Goal: Communication & Community: Answer question/provide support

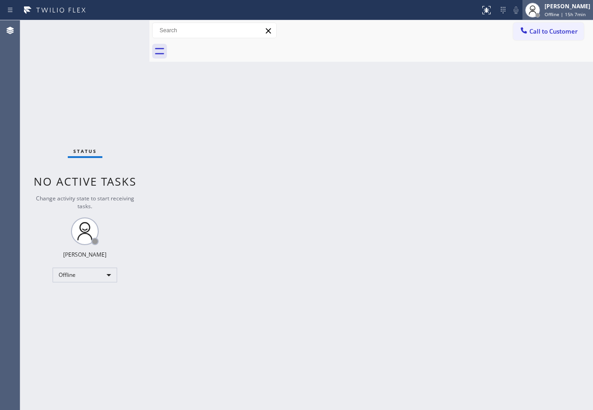
click at [564, 11] on div "[PERSON_NAME] Offline | 15h 7min" at bounding box center [568, 10] width 50 height 16
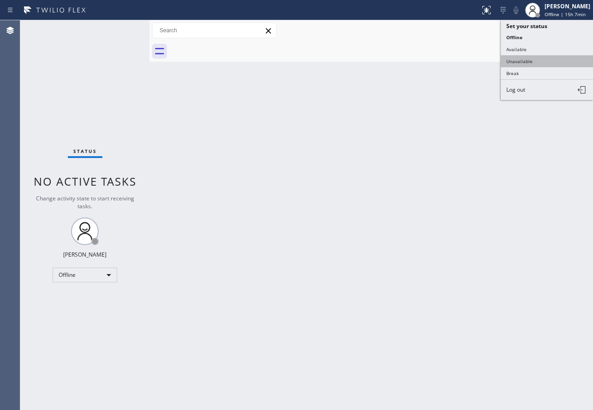
click at [521, 61] on button "Unavailable" at bounding box center [547, 61] width 92 height 12
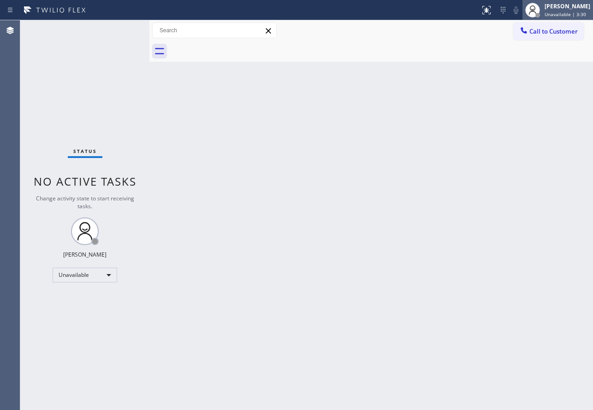
click at [572, 9] on div "[PERSON_NAME]" at bounding box center [568, 6] width 46 height 8
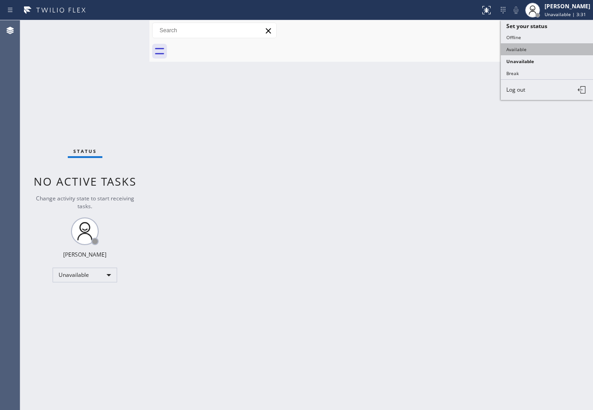
click at [526, 48] on button "Available" at bounding box center [547, 49] width 92 height 12
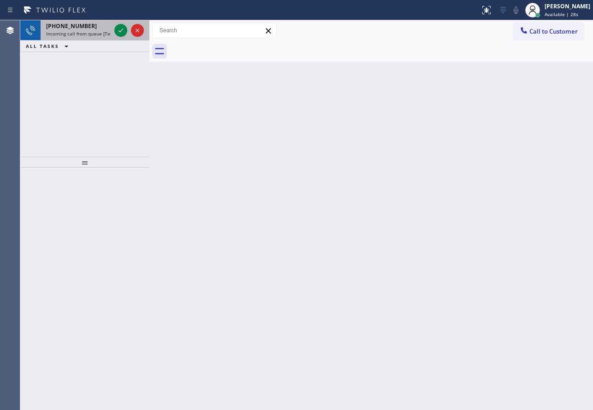
click at [96, 26] on div "[PHONE_NUMBER]" at bounding box center [78, 26] width 65 height 8
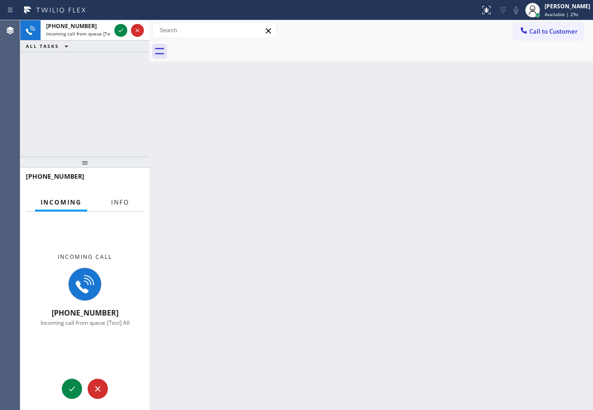
click at [122, 198] on button "Info" at bounding box center [120, 203] width 29 height 18
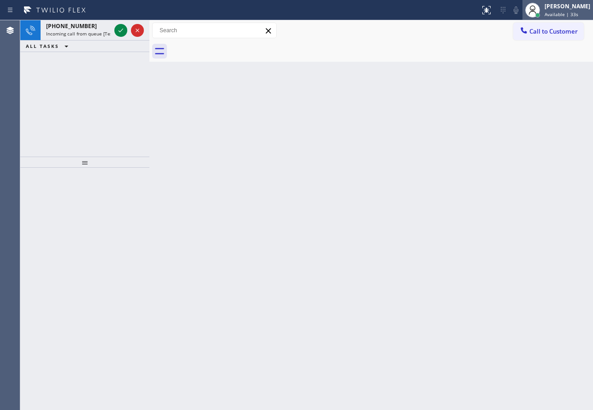
click at [565, 15] on span "Available | 33s" at bounding box center [562, 14] width 34 height 6
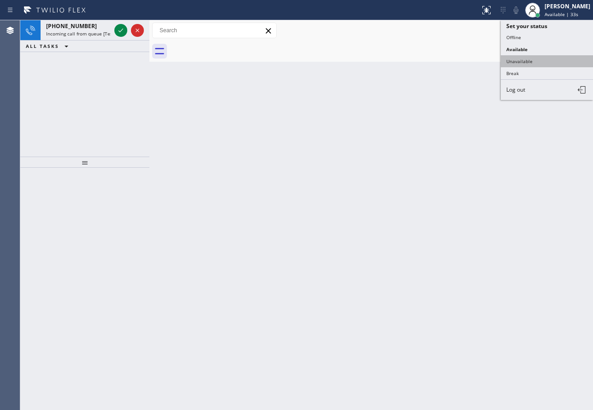
click at [534, 62] on button "Unavailable" at bounding box center [547, 61] width 92 height 12
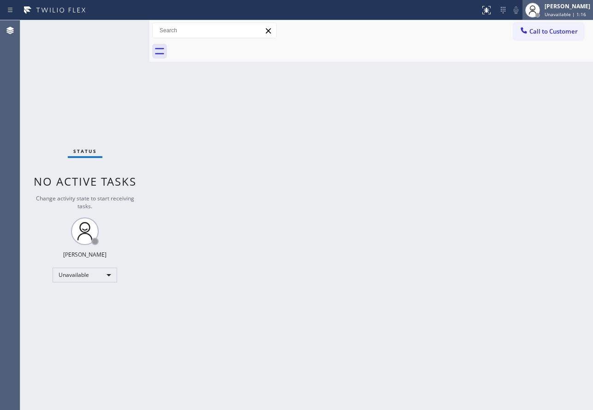
click at [557, 7] on div "[PERSON_NAME]" at bounding box center [568, 6] width 46 height 8
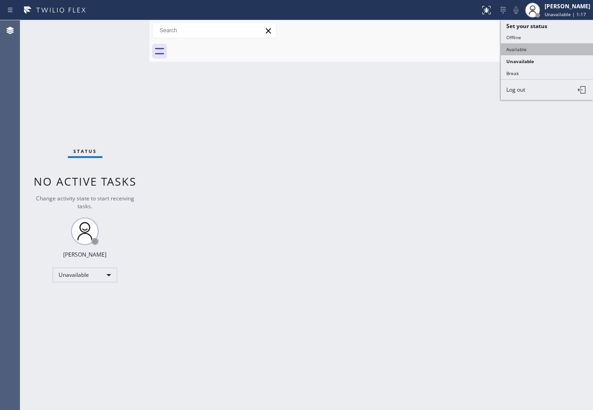
click at [517, 49] on button "Available" at bounding box center [547, 49] width 92 height 12
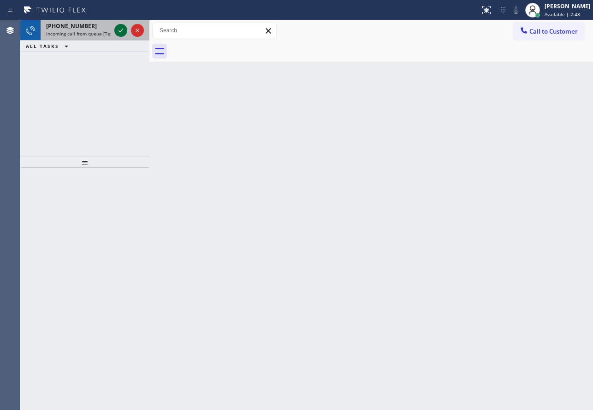
drag, startPoint x: 102, startPoint y: 31, endPoint x: 115, endPoint y: 33, distance: 13.1
click at [102, 31] on span "Incoming call from queue [Test] All" at bounding box center [84, 33] width 77 height 6
click at [118, 30] on icon at bounding box center [120, 30] width 11 height 11
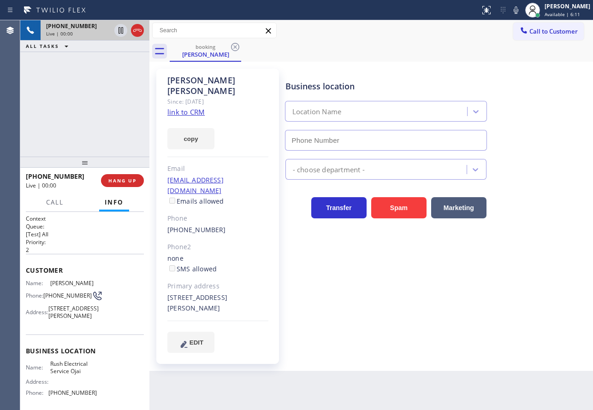
type input "[PHONE_NUMBER]"
click at [198, 107] on link "link to CRM" at bounding box center [185, 111] width 37 height 9
click at [522, 9] on icon at bounding box center [515, 10] width 11 height 11
click at [518, 9] on icon at bounding box center [516, 9] width 5 height 7
click at [522, 9] on icon at bounding box center [515, 10] width 11 height 11
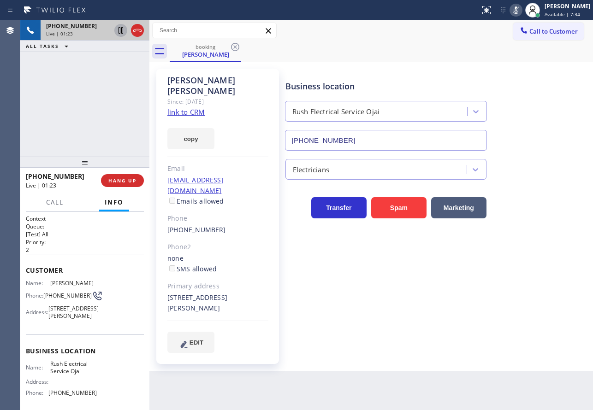
click at [119, 30] on icon at bounding box center [121, 30] width 5 height 6
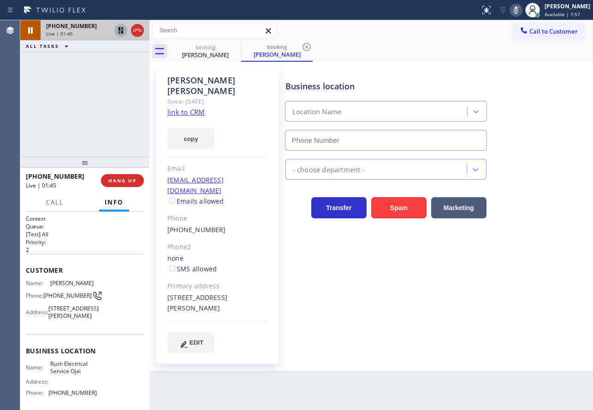
type input "[PHONE_NUMBER]"
click at [518, 8] on icon at bounding box center [516, 9] width 5 height 7
click at [120, 32] on icon at bounding box center [120, 30] width 11 height 11
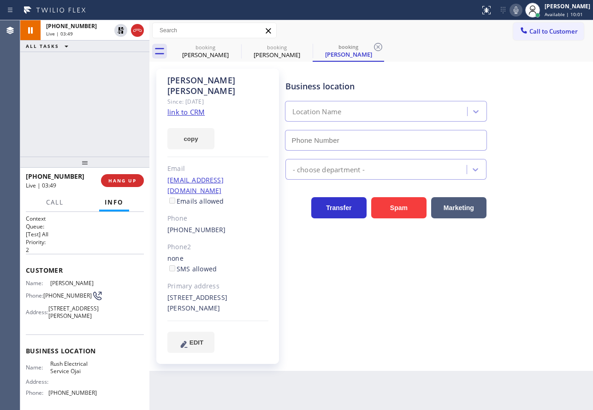
type input "[PHONE_NUMBER]"
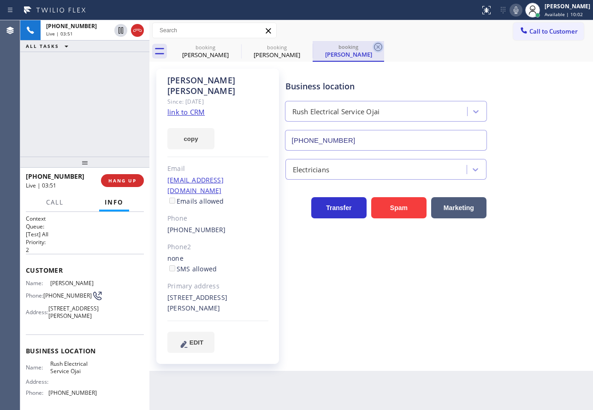
click at [379, 47] on icon at bounding box center [378, 47] width 11 height 11
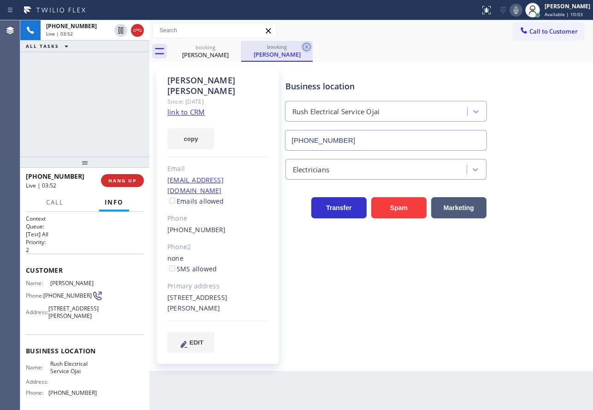
click at [305, 48] on icon at bounding box center [306, 47] width 8 height 8
click at [522, 8] on icon at bounding box center [515, 10] width 11 height 11
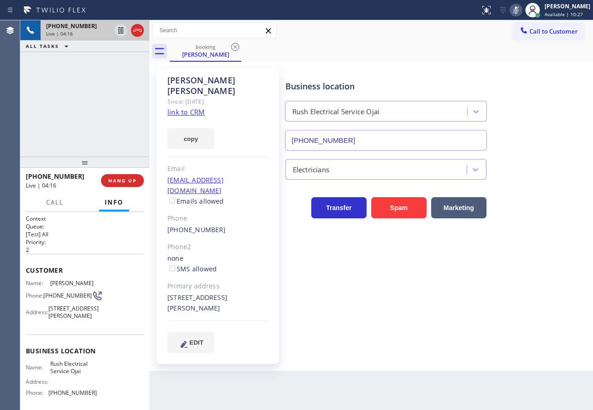
drag, startPoint x: 117, startPoint y: 34, endPoint x: 120, endPoint y: 38, distance: 5.2
click at [117, 34] on icon at bounding box center [120, 30] width 11 height 11
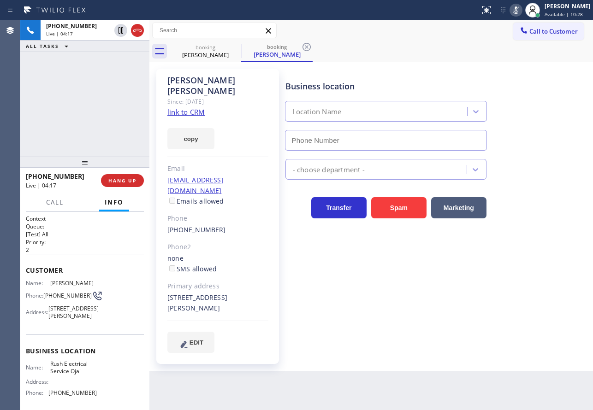
type input "[PHONE_NUMBER]"
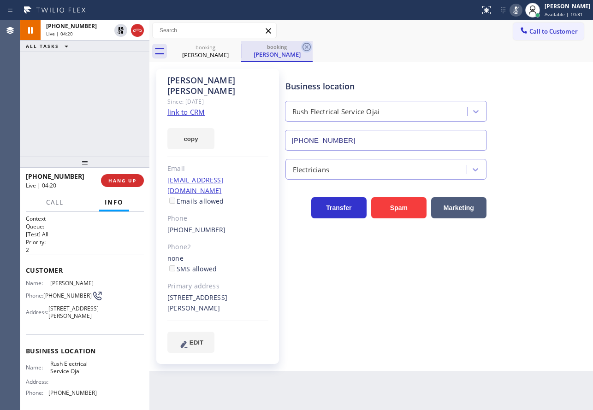
click at [308, 48] on icon at bounding box center [306, 47] width 8 height 8
click at [538, 130] on div "Business location Rush Electrical Service [GEOGRAPHIC_DATA] [PHONE_NUMBER]" at bounding box center [437, 108] width 307 height 83
click at [522, 9] on icon at bounding box center [515, 10] width 11 height 11
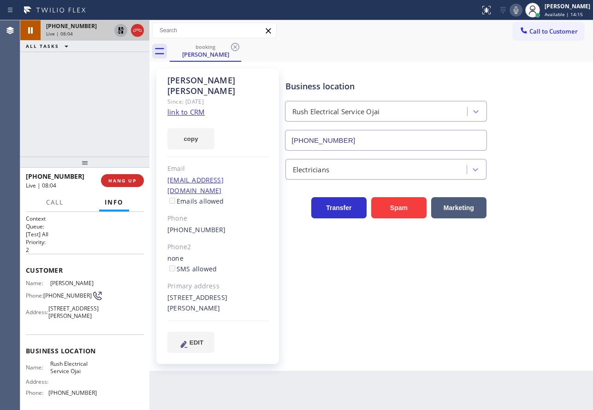
click at [120, 30] on icon at bounding box center [121, 30] width 6 height 6
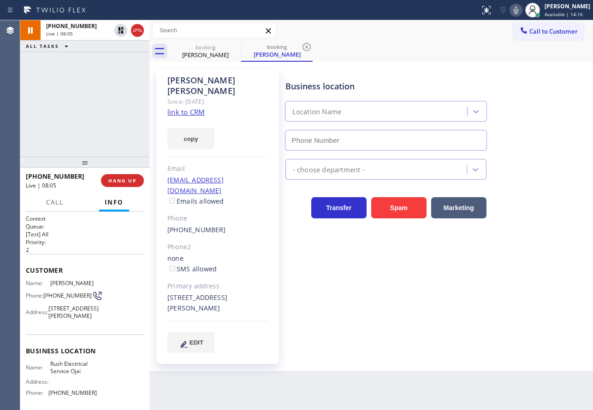
type input "[PHONE_NUMBER]"
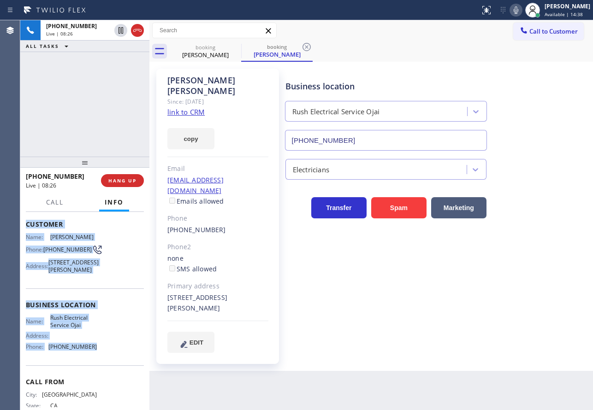
drag, startPoint x: 105, startPoint y: 361, endPoint x: 25, endPoint y: 228, distance: 154.8
click at [25, 228] on div "Context Queue: [Test] All Priority: 2 Customer Name: [PERSON_NAME] Phone: [PHON…" at bounding box center [84, 311] width 129 height 198
copy div "Customer Name: [PERSON_NAME] Phone: [PHONE_NUMBER] Address: [STREET_ADDRESS][PE…"
drag, startPoint x: 563, startPoint y: 10, endPoint x: 559, endPoint y: 13, distance: 5.6
click at [563, 10] on div "[PERSON_NAME]" at bounding box center [568, 6] width 46 height 8
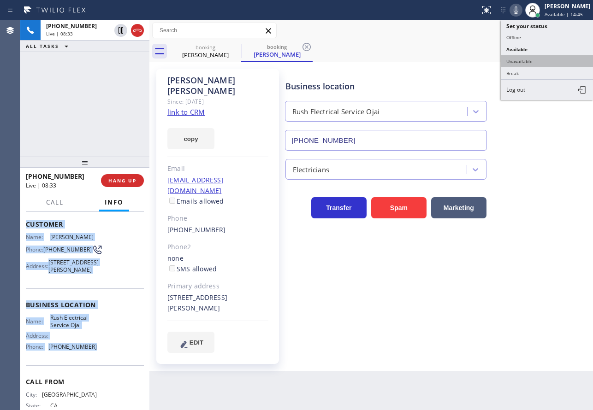
click at [536, 61] on button "Unavailable" at bounding box center [547, 61] width 92 height 12
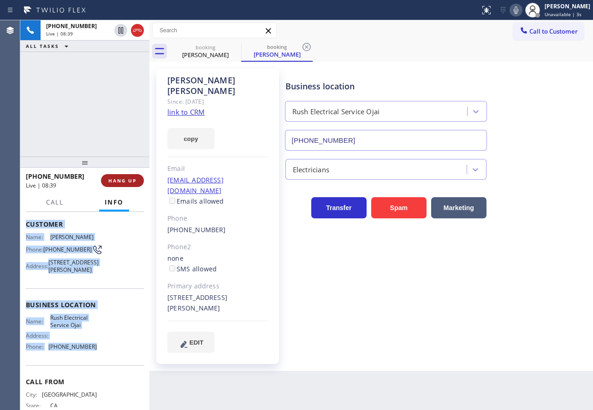
click at [118, 184] on span "HANG UP" at bounding box center [122, 181] width 28 height 6
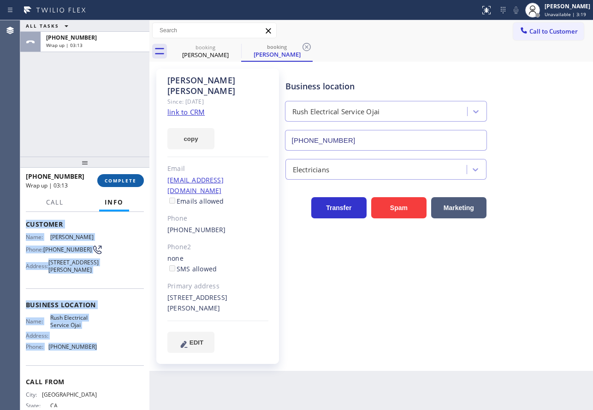
click at [123, 184] on button "COMPLETE" at bounding box center [120, 180] width 47 height 13
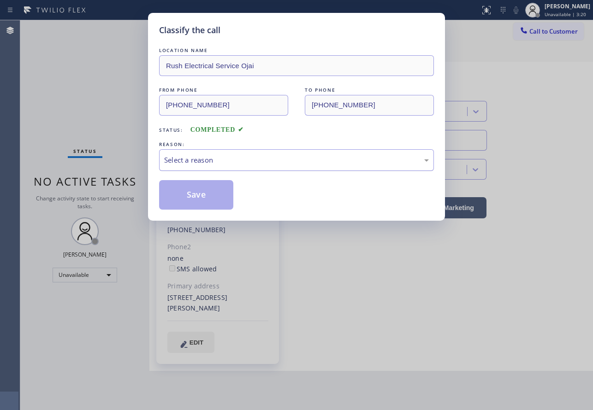
click at [268, 160] on div "Select a reason" at bounding box center [296, 160] width 265 height 11
click at [197, 200] on button "Save" at bounding box center [196, 195] width 74 height 30
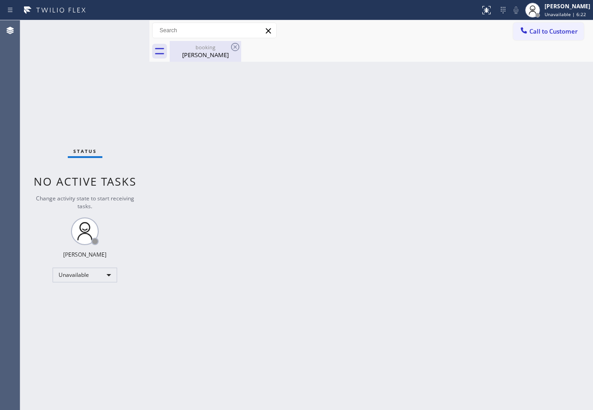
click at [208, 50] on div "booking" at bounding box center [206, 47] width 70 height 7
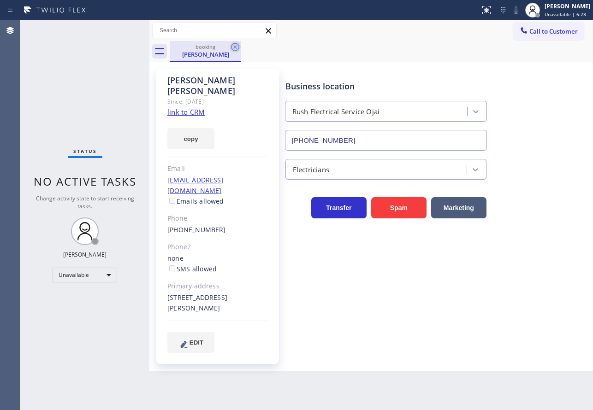
click at [233, 46] on icon at bounding box center [235, 47] width 11 height 11
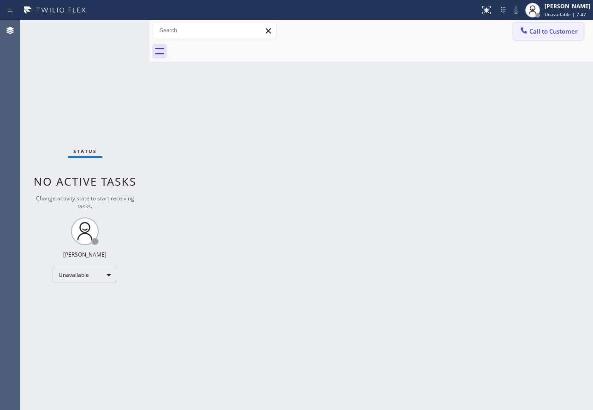
click at [537, 26] on button "Call to Customer" at bounding box center [548, 32] width 71 height 18
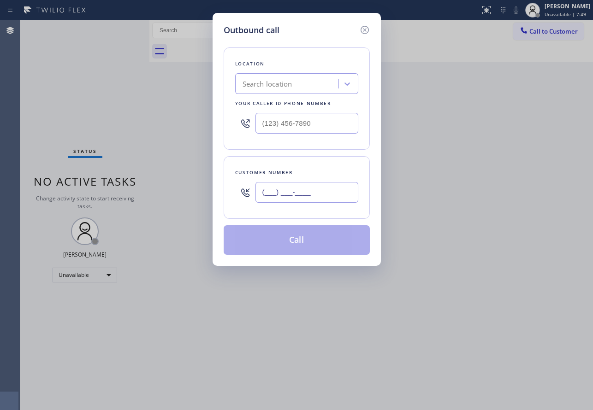
click at [314, 192] on input "(___) ___-____" at bounding box center [306, 192] width 103 height 21
paste input "805) 813-6989"
type input "[PHONE_NUMBER]"
click at [319, 122] on input "(___) ___-____" at bounding box center [306, 123] width 103 height 21
paste input "805) 600-3803"
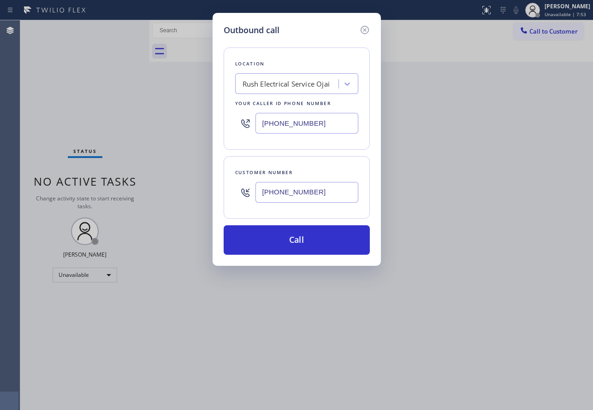
type input "[PHONE_NUMBER]"
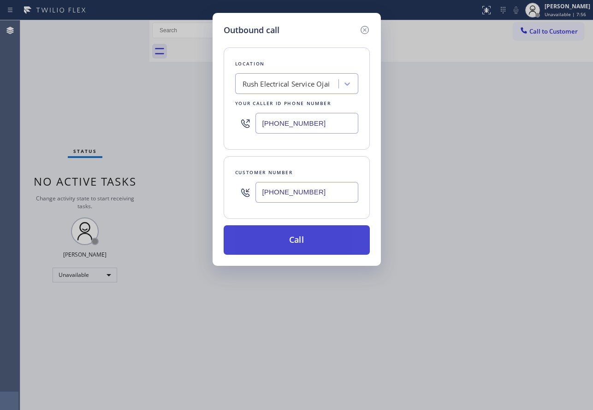
click at [309, 234] on button "Call" at bounding box center [297, 240] width 146 height 30
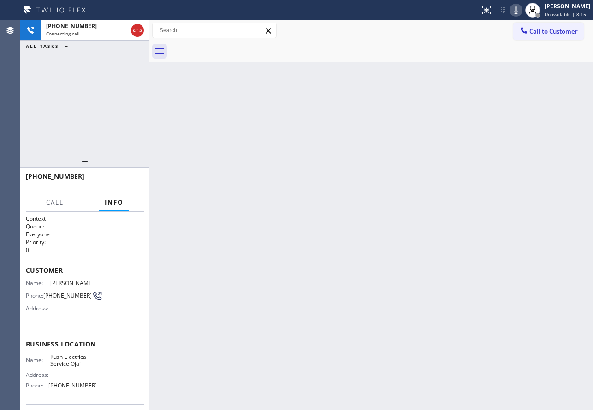
click at [228, 98] on div "Back to Dashboard Change Sender ID Customers Technicians Select a contact Outbo…" at bounding box center [371, 215] width 444 height 390
click at [522, 8] on icon at bounding box center [515, 10] width 11 height 11
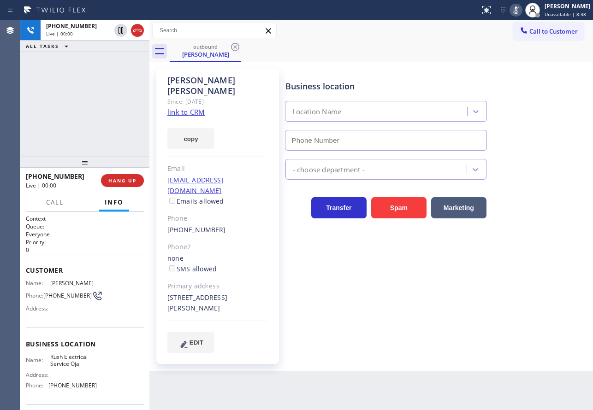
type input "[PHONE_NUMBER]"
click at [522, 8] on icon at bounding box center [515, 10] width 11 height 11
click at [121, 179] on span "HANG UP" at bounding box center [122, 181] width 28 height 6
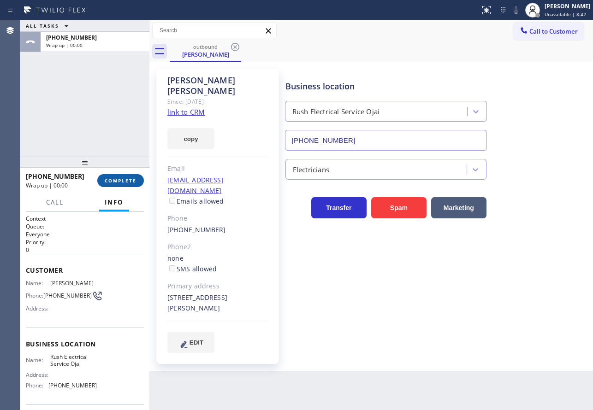
click at [131, 181] on span "COMPLETE" at bounding box center [121, 181] width 32 height 6
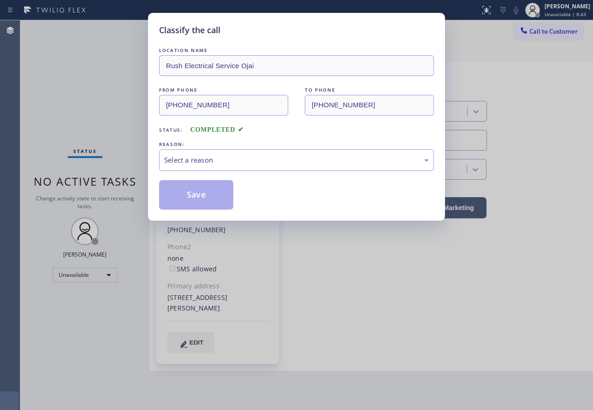
click at [234, 166] on div "Select a reason" at bounding box center [296, 160] width 275 height 22
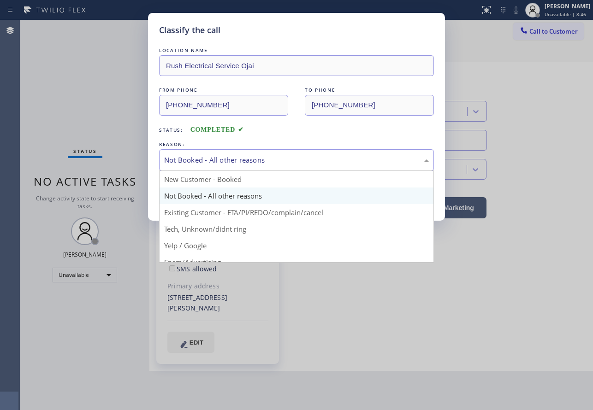
click at [225, 162] on div "Not Booked - All other reasons" at bounding box center [296, 160] width 265 height 11
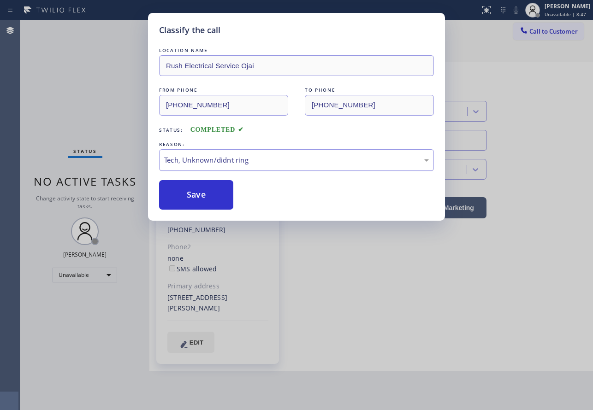
click at [224, 166] on div "Tech, Unknown/didnt ring" at bounding box center [296, 160] width 275 height 22
click at [208, 201] on button "Save" at bounding box center [196, 195] width 74 height 30
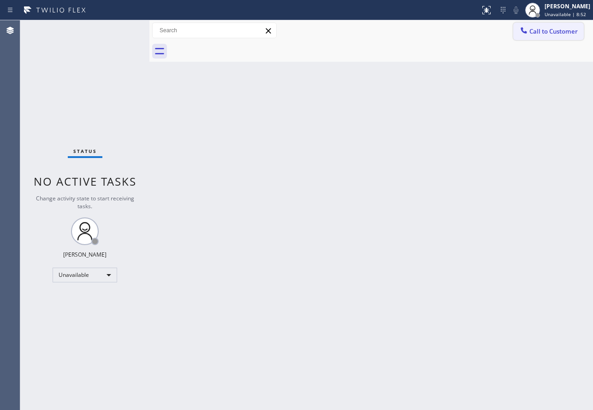
click at [536, 31] on span "Call to Customer" at bounding box center [553, 31] width 48 height 8
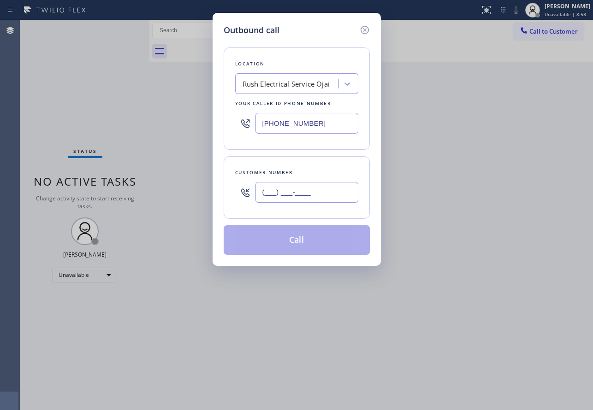
click at [315, 202] on input "(___) ___-____" at bounding box center [306, 192] width 103 height 21
paste input "805) 813-6989"
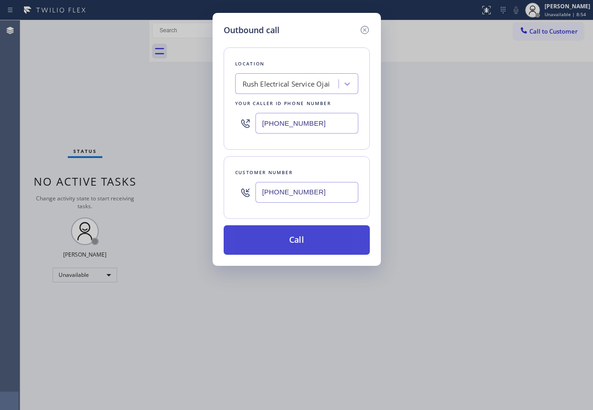
type input "[PHONE_NUMBER]"
click at [303, 243] on button "Call" at bounding box center [297, 240] width 146 height 30
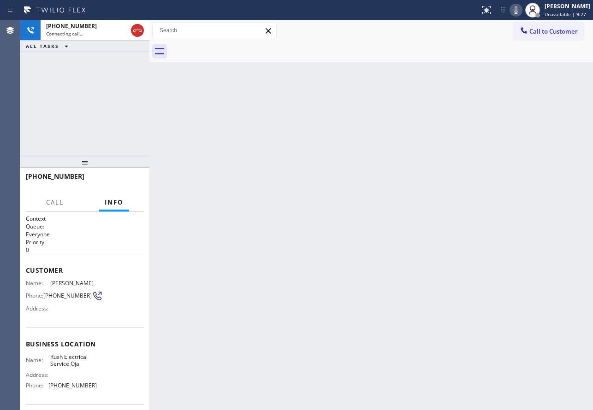
click at [255, 231] on div "Back to Dashboard Change Sender ID Customers Technicians Select a contact Outbo…" at bounding box center [371, 215] width 444 height 390
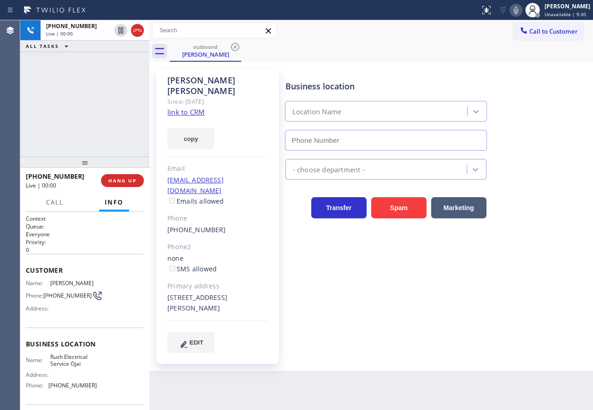
type input "[PHONE_NUMBER]"
click at [122, 178] on span "HANG UP" at bounding box center [122, 181] width 28 height 6
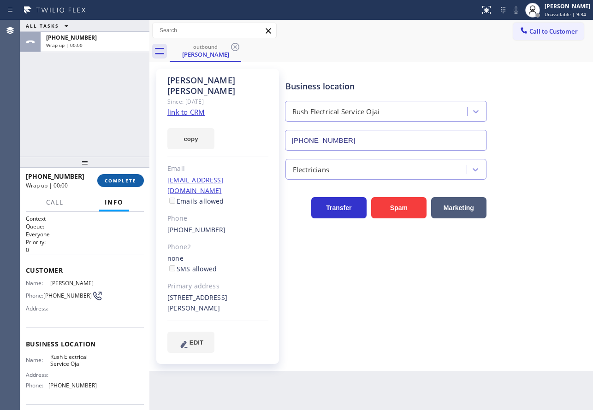
click at [105, 180] on span "COMPLETE" at bounding box center [121, 181] width 32 height 6
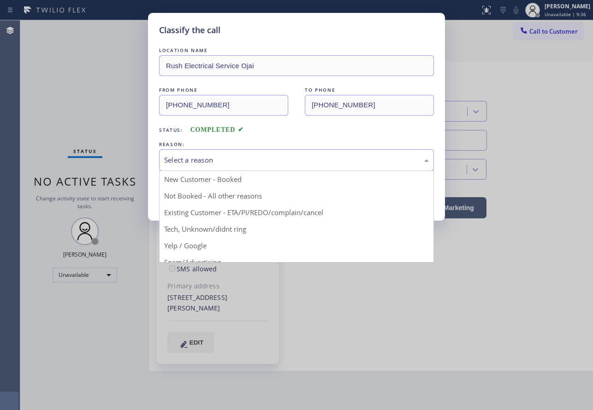
click at [227, 163] on div "Select a reason" at bounding box center [296, 160] width 265 height 11
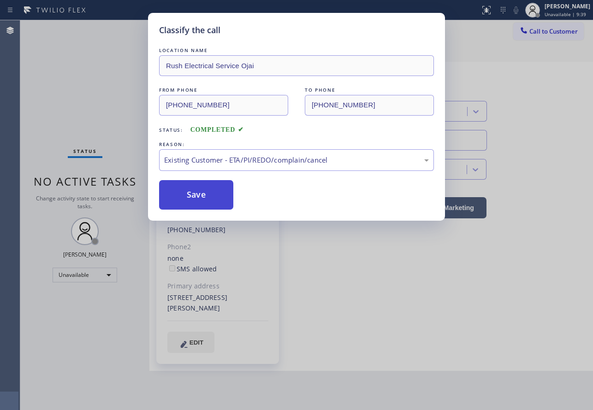
click at [208, 189] on button "Save" at bounding box center [196, 195] width 74 height 30
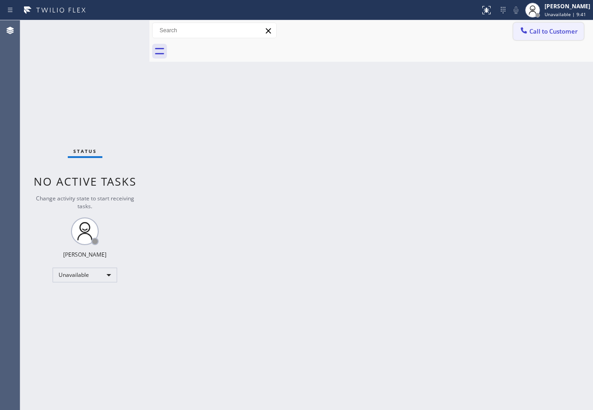
click at [539, 32] on span "Call to Customer" at bounding box center [553, 31] width 48 height 8
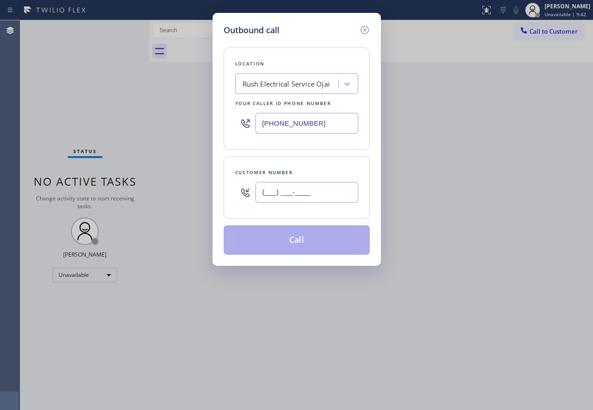
click at [318, 196] on input "(___) ___-____" at bounding box center [306, 192] width 103 height 21
paste input "805) 813-6989"
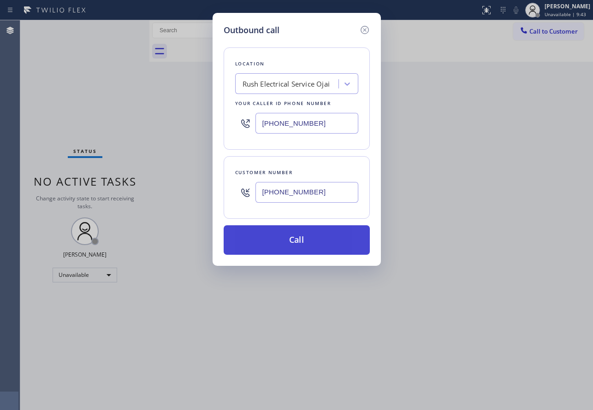
type input "[PHONE_NUMBER]"
click at [285, 236] on button "Call" at bounding box center [297, 240] width 146 height 30
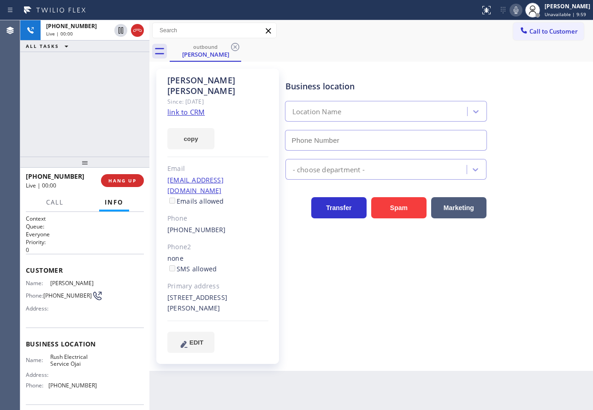
type input "[PHONE_NUMBER]"
click at [132, 187] on button "HANG UP" at bounding box center [122, 180] width 43 height 13
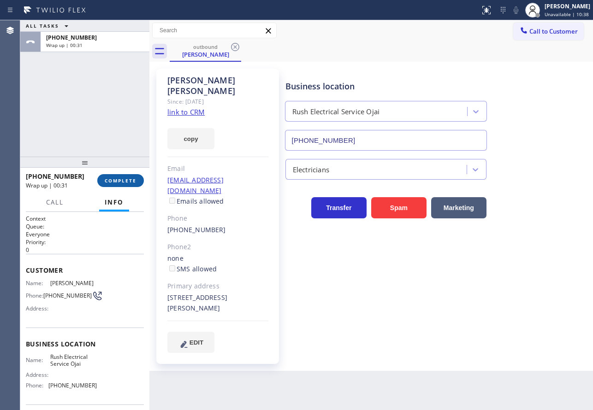
click at [118, 183] on span "COMPLETE" at bounding box center [121, 181] width 32 height 6
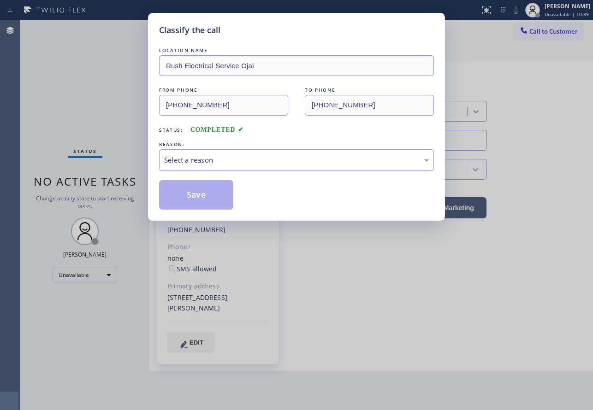
click at [190, 157] on div "Select a reason" at bounding box center [296, 160] width 265 height 11
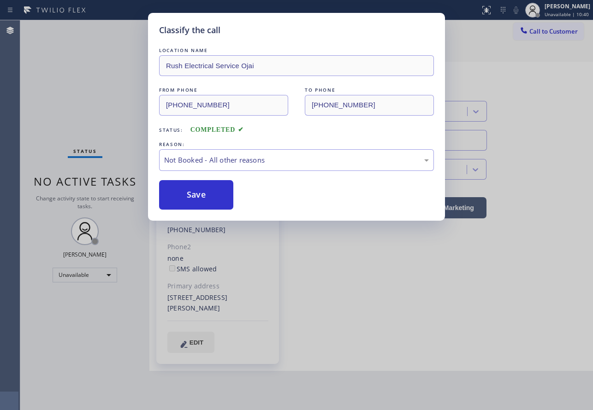
drag, startPoint x: 192, startPoint y: 198, endPoint x: 589, endPoint y: 73, distance: 416.7
click at [191, 197] on button "Save" at bounding box center [196, 195] width 74 height 30
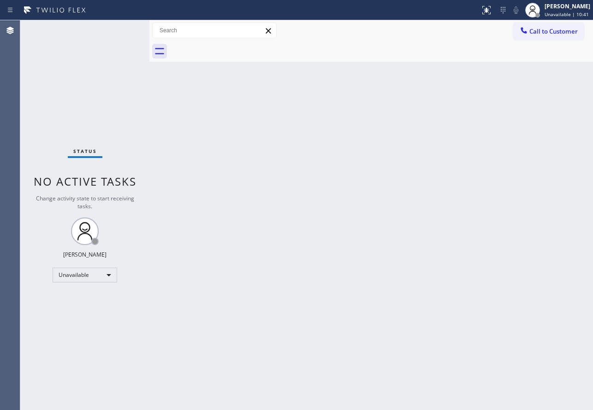
click at [565, 10] on div "[PERSON_NAME]" at bounding box center [568, 6] width 46 height 8
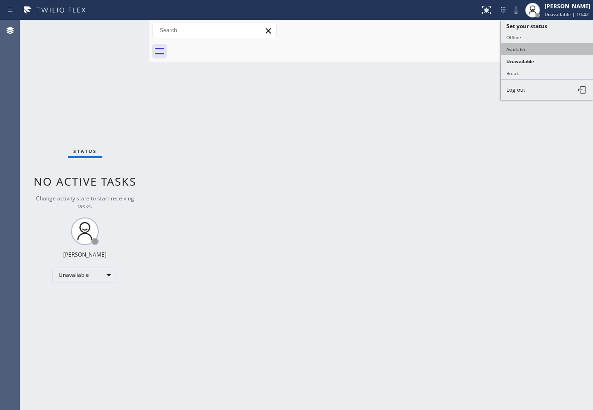
click at [521, 51] on button "Available" at bounding box center [547, 49] width 92 height 12
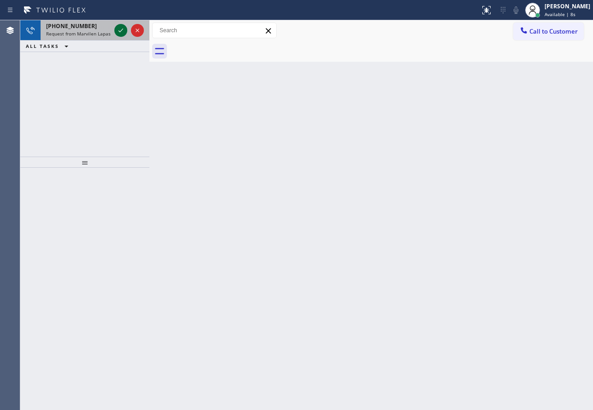
click at [119, 29] on icon at bounding box center [120, 30] width 11 height 11
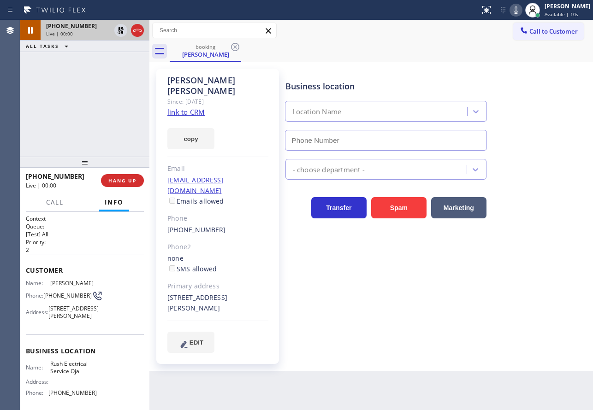
type input "[PHONE_NUMBER]"
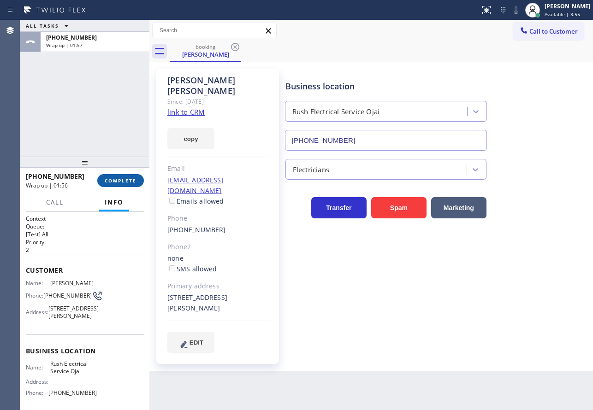
click at [115, 177] on button "COMPLETE" at bounding box center [120, 180] width 47 height 13
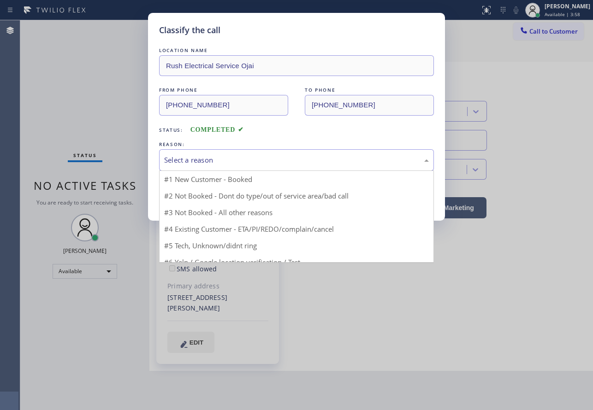
click at [243, 158] on div "Select a reason" at bounding box center [296, 160] width 265 height 11
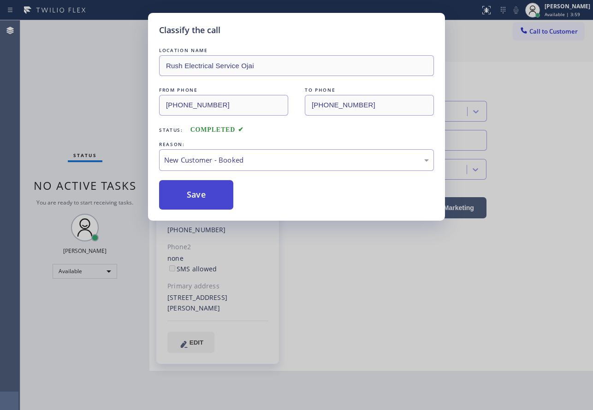
click at [204, 189] on button "Save" at bounding box center [196, 195] width 74 height 30
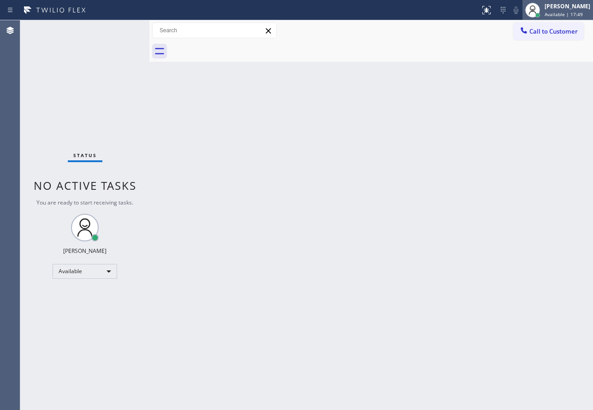
click at [559, 13] on span "Available | 17:49" at bounding box center [564, 14] width 38 height 6
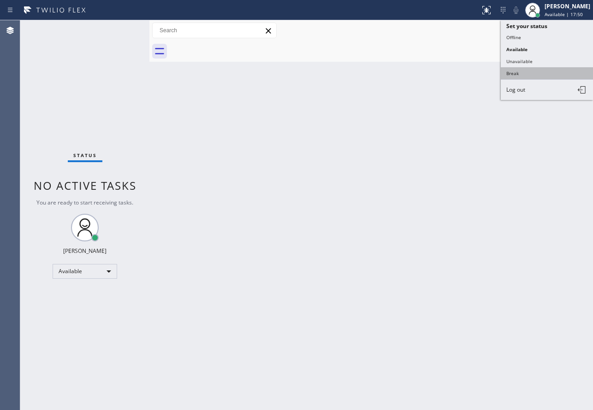
click at [514, 73] on button "Break" at bounding box center [547, 73] width 92 height 12
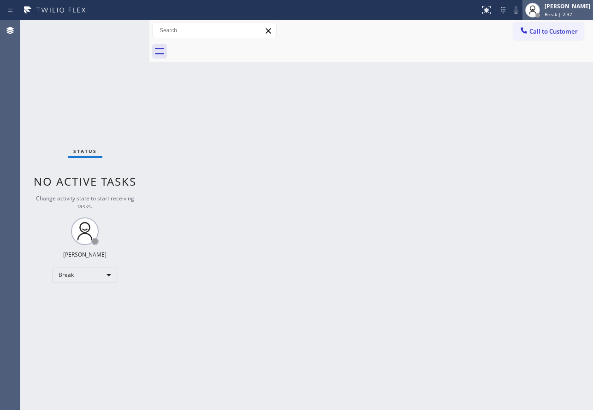
click at [540, 14] on div at bounding box center [537, 15] width 5 height 5
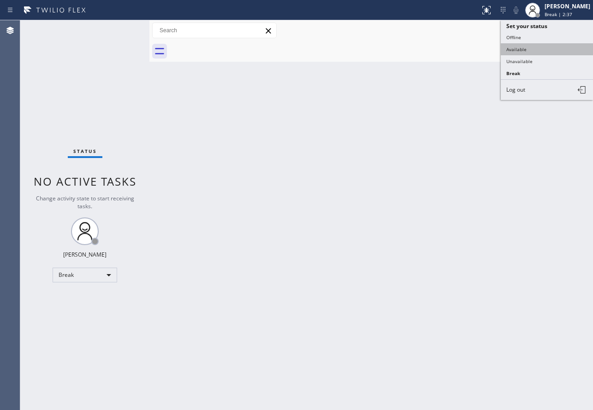
click at [531, 47] on button "Available" at bounding box center [547, 49] width 92 height 12
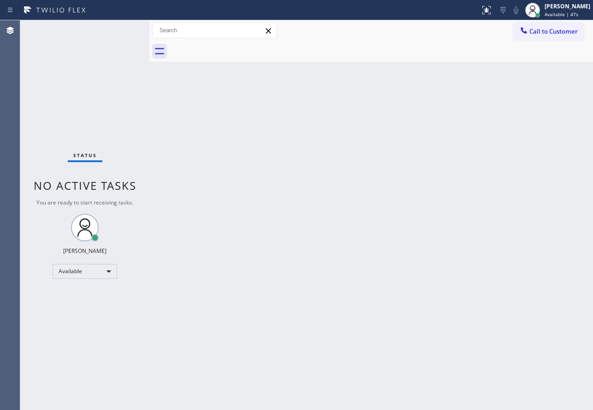
click at [412, 167] on div "Back to Dashboard Change Sender ID Customers Technicians Select a contact Outbo…" at bounding box center [371, 215] width 444 height 390
click at [524, 154] on div "Back to Dashboard Change Sender ID Customers Technicians Select a contact Outbo…" at bounding box center [371, 215] width 444 height 390
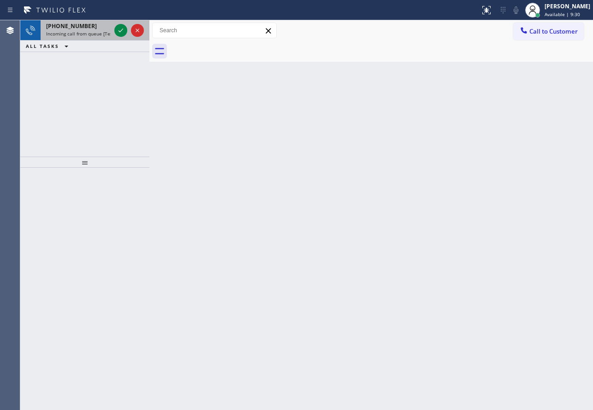
click at [76, 27] on span "[PHONE_NUMBER]" at bounding box center [71, 26] width 51 height 8
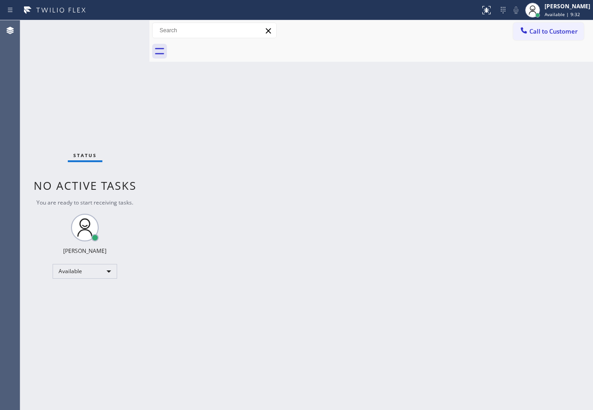
click at [120, 31] on div "Status No active tasks You are ready to start receiving tasks. [PERSON_NAME] Av…" at bounding box center [84, 215] width 129 height 390
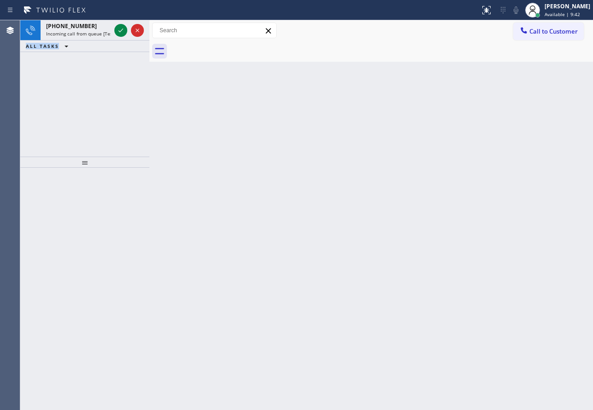
click at [122, 29] on icon at bounding box center [120, 30] width 11 height 11
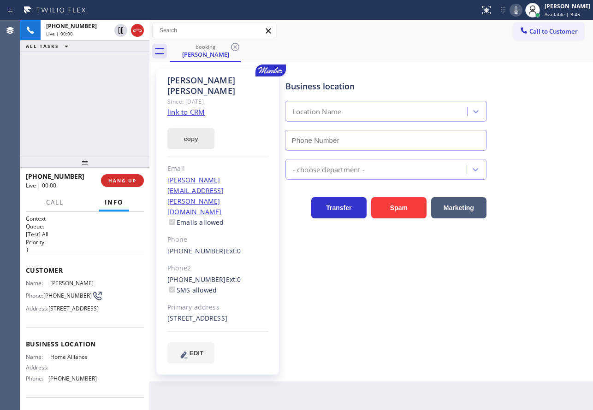
type input "[PHONE_NUMBER]"
click at [200, 107] on link "link to CRM" at bounding box center [185, 111] width 37 height 9
click at [125, 186] on button "HANG UP" at bounding box center [122, 180] width 43 height 13
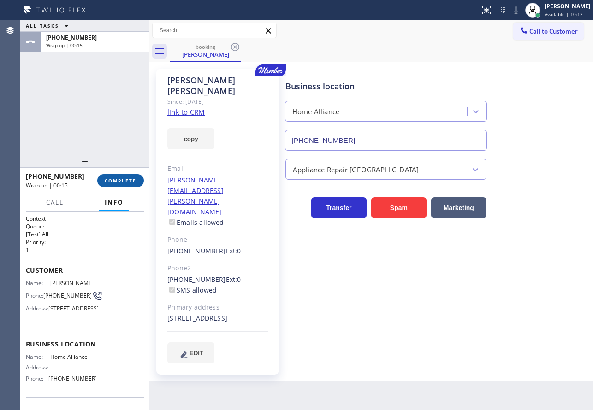
click at [138, 184] on button "COMPLETE" at bounding box center [120, 180] width 47 height 13
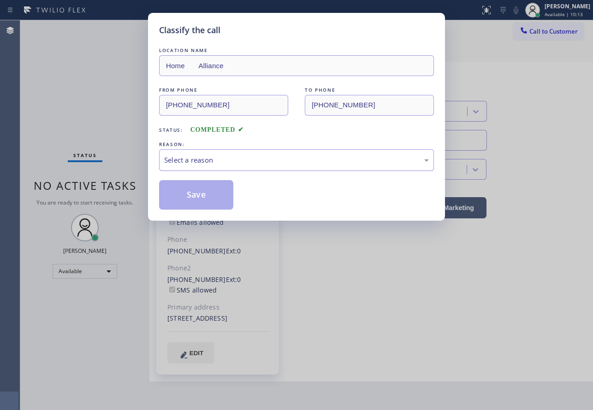
click at [243, 164] on div "Select a reason" at bounding box center [296, 160] width 265 height 11
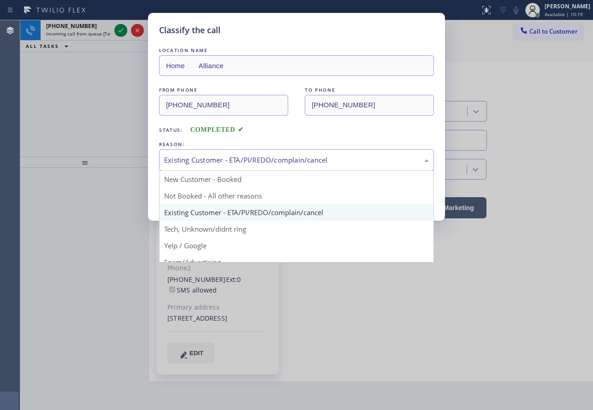
click at [226, 160] on div "Existing Customer - ETA/PI/REDO/complain/cancel" at bounding box center [296, 160] width 265 height 11
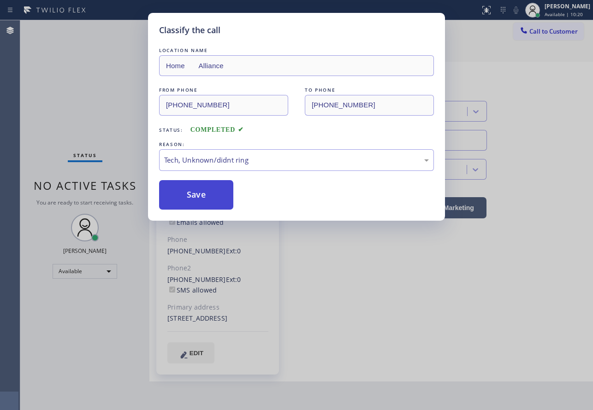
click at [197, 188] on button "Save" at bounding box center [196, 195] width 74 height 30
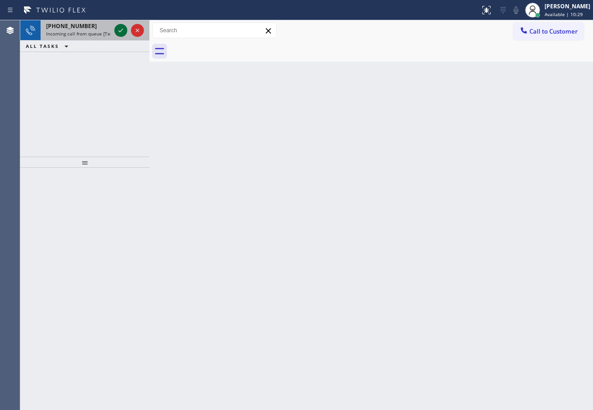
click at [121, 32] on icon at bounding box center [120, 30] width 11 height 11
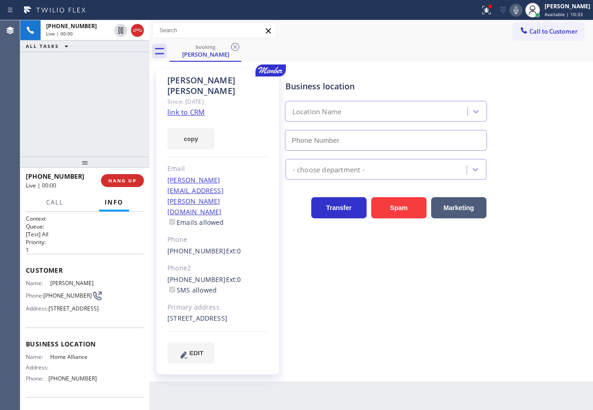
type input "[PHONE_NUMBER]"
click at [518, 13] on icon at bounding box center [516, 9] width 5 height 7
click at [519, 9] on rect at bounding box center [516, 9] width 6 height 6
click at [522, 9] on icon at bounding box center [515, 10] width 11 height 11
click at [131, 180] on span "HANG UP" at bounding box center [122, 181] width 28 height 6
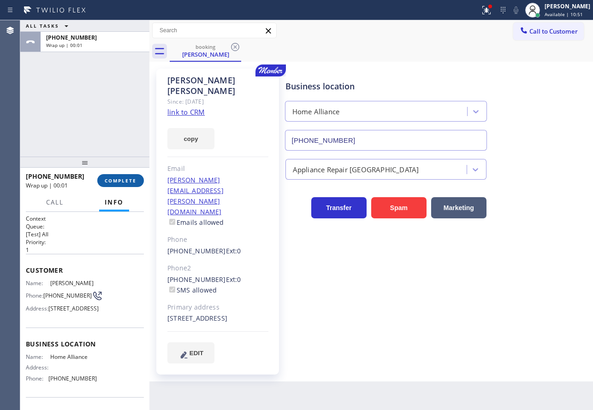
click at [131, 180] on span "COMPLETE" at bounding box center [121, 181] width 32 height 6
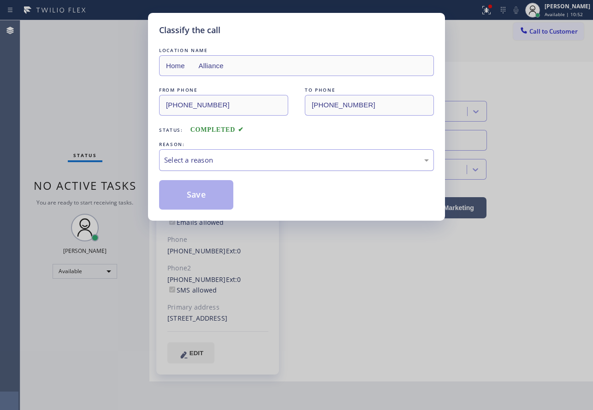
click at [242, 162] on div "Select a reason" at bounding box center [296, 160] width 265 height 11
click at [215, 203] on button "Save" at bounding box center [196, 195] width 74 height 30
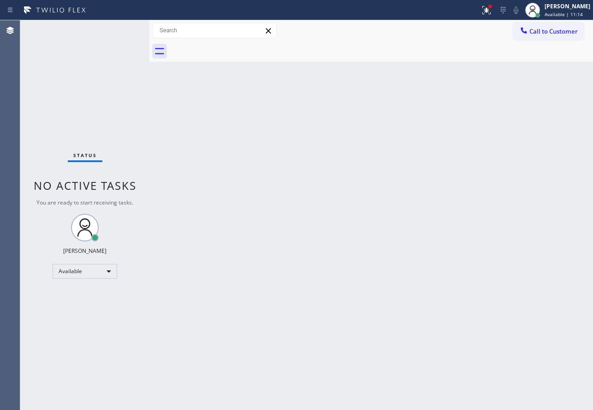
click at [425, 303] on div "Back to Dashboard Change Sender ID Customers Technicians Select a contact Outbo…" at bounding box center [371, 215] width 444 height 390
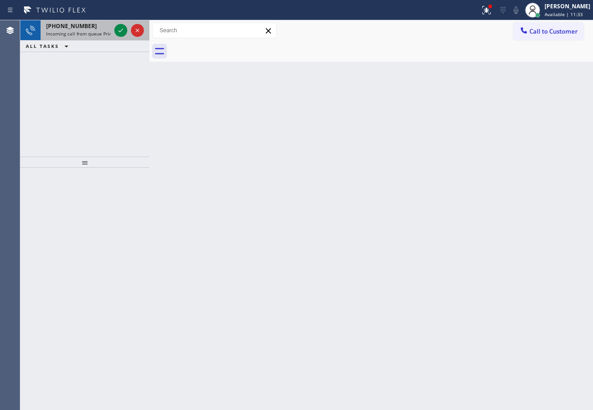
click at [90, 30] on div "[PHONE_NUMBER] Incoming call from queue Primary EL" at bounding box center [77, 30] width 72 height 20
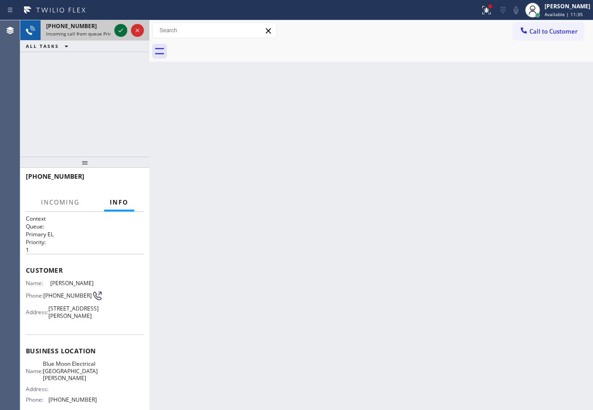
click at [116, 34] on icon at bounding box center [120, 30] width 11 height 11
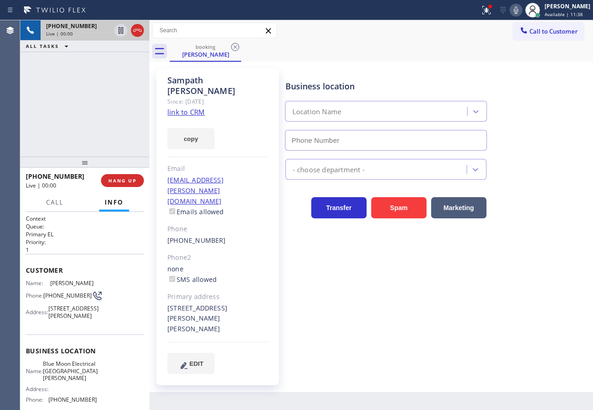
type input "[PHONE_NUMBER]"
click at [200, 107] on link "link to CRM" at bounding box center [185, 111] width 37 height 9
click at [518, 12] on icon at bounding box center [516, 9] width 5 height 7
click at [519, 12] on rect at bounding box center [516, 9] width 6 height 6
click at [518, 10] on icon at bounding box center [516, 9] width 5 height 7
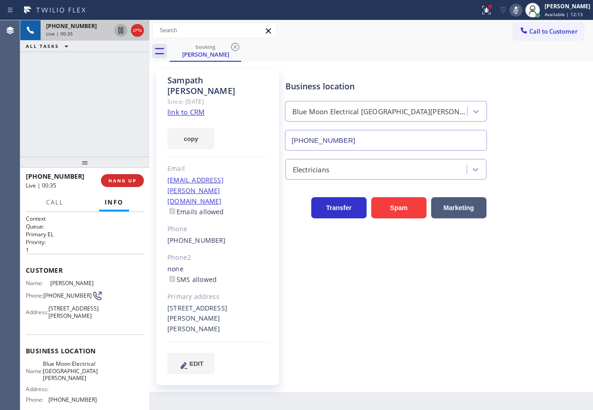
click at [119, 32] on icon at bounding box center [121, 30] width 5 height 6
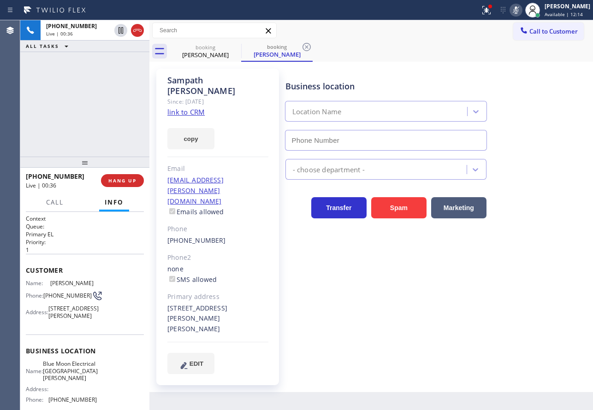
type input "[PHONE_NUMBER]"
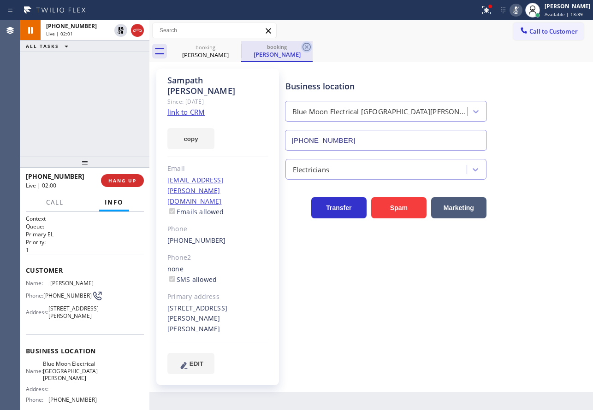
click at [307, 47] on icon at bounding box center [306, 47] width 8 height 8
click at [522, 10] on icon at bounding box center [515, 10] width 11 height 11
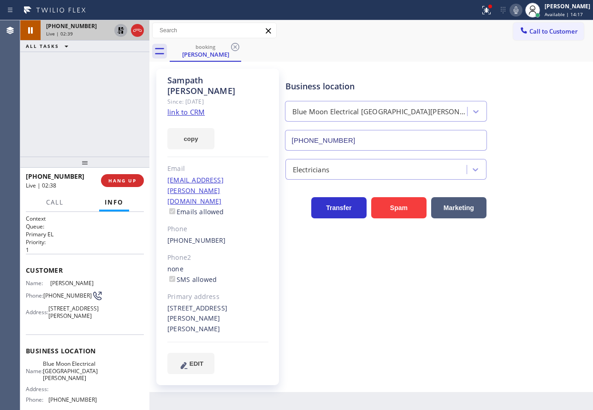
click at [120, 31] on icon at bounding box center [121, 30] width 6 height 6
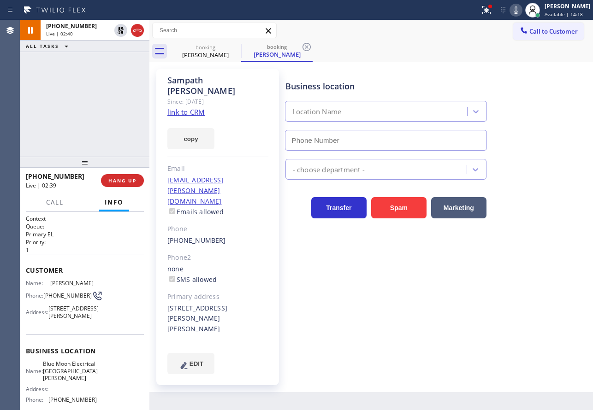
type input "[PHONE_NUMBER]"
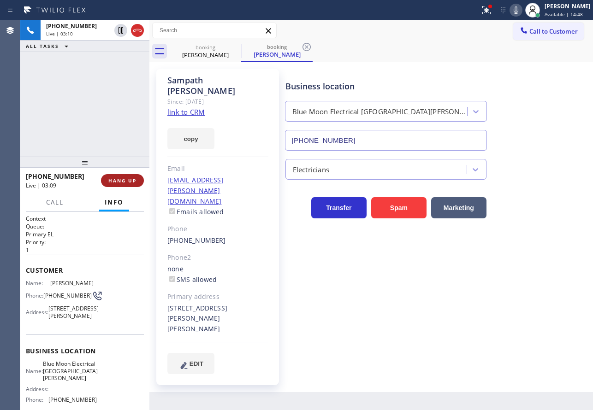
click at [129, 181] on span "HANG UP" at bounding box center [122, 181] width 28 height 6
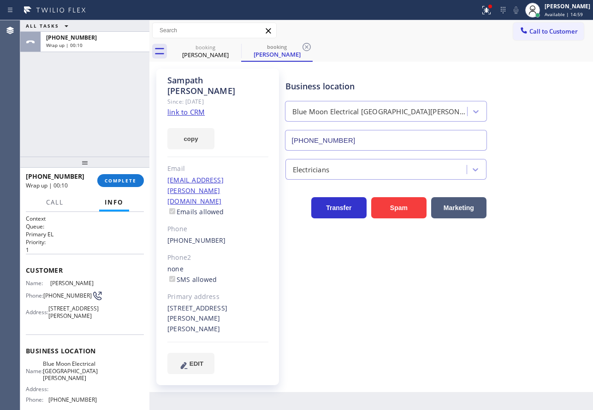
drag, startPoint x: 253, startPoint y: 90, endPoint x: 350, endPoint y: 50, distance: 104.8
click at [254, 96] on div "Since: [DATE]" at bounding box center [217, 101] width 101 height 11
click at [308, 47] on icon at bounding box center [306, 47] width 11 height 11
click at [104, 183] on button "COMPLETE" at bounding box center [120, 180] width 47 height 13
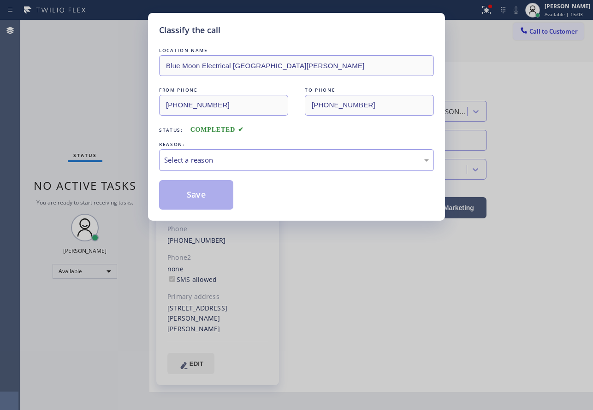
click at [221, 155] on div "Select a reason" at bounding box center [296, 160] width 265 height 11
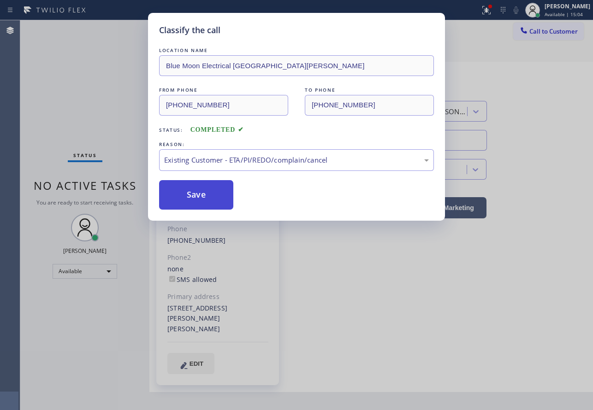
click at [199, 205] on button "Save" at bounding box center [196, 195] width 74 height 30
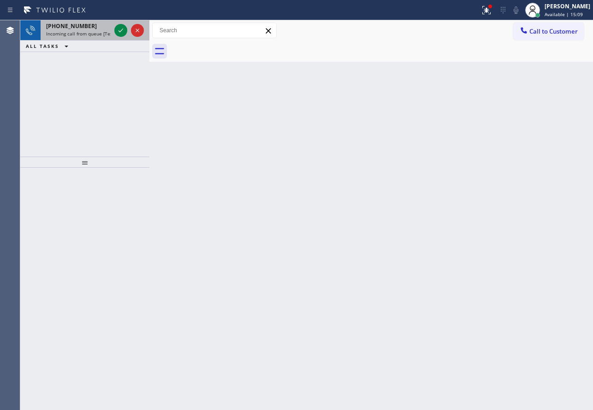
click at [76, 35] on span "Incoming call from queue [Test] All" at bounding box center [84, 33] width 77 height 6
click at [69, 22] on div "[PHONE_NUMBER] Incoming call from queue [Test] All" at bounding box center [77, 30] width 72 height 20
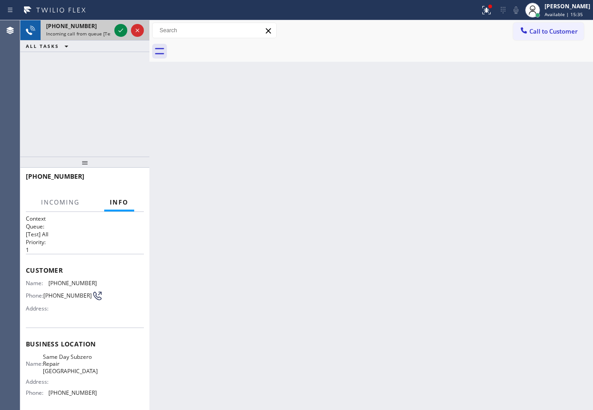
click at [113, 32] on div at bounding box center [129, 30] width 33 height 20
click at [118, 32] on icon at bounding box center [120, 30] width 11 height 11
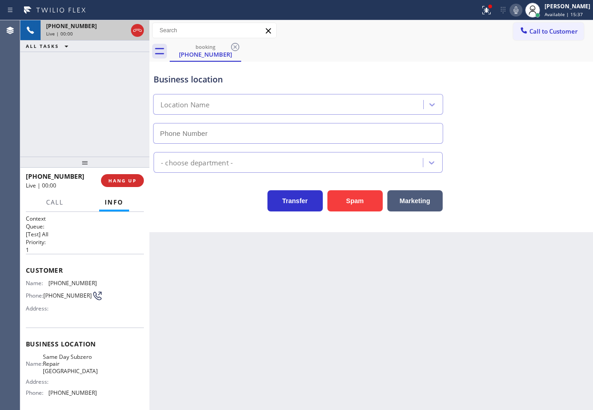
type input "[PHONE_NUMBER]"
click at [521, 10] on icon at bounding box center [515, 10] width 11 height 11
click at [433, 82] on div "Business location" at bounding box center [298, 79] width 289 height 12
click at [522, 13] on icon at bounding box center [515, 10] width 11 height 11
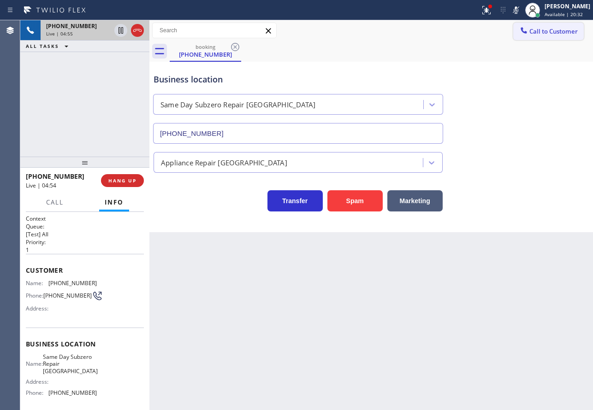
drag, startPoint x: 525, startPoint y: 10, endPoint x: 534, endPoint y: 30, distance: 21.5
click at [519, 10] on rect at bounding box center [516, 9] width 6 height 6
click at [522, 10] on icon at bounding box center [515, 10] width 11 height 11
click at [518, 8] on icon at bounding box center [516, 9] width 5 height 7
click at [522, 8] on icon at bounding box center [515, 10] width 11 height 11
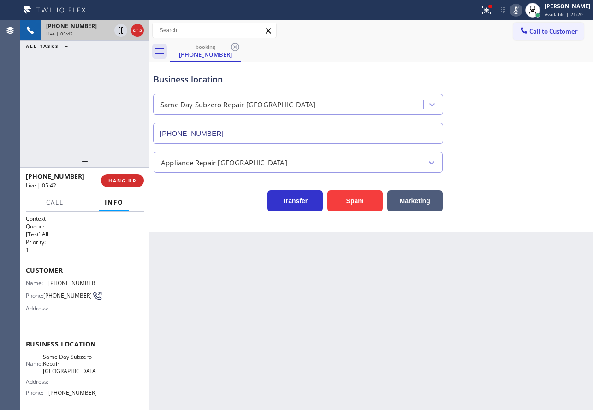
click at [522, 8] on icon at bounding box center [515, 10] width 11 height 11
click at [66, 283] on span "[PHONE_NUMBER]" at bounding box center [72, 283] width 48 height 7
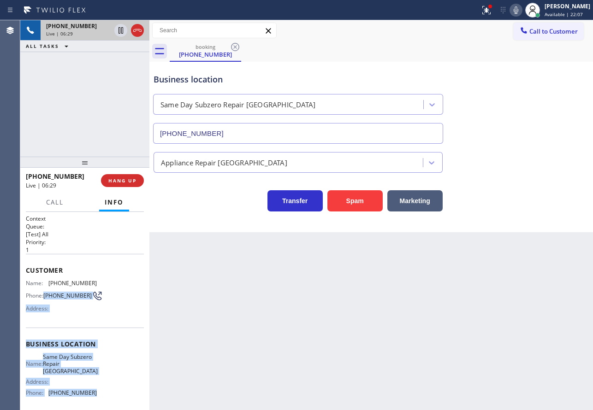
drag, startPoint x: 91, startPoint y: 397, endPoint x: 44, endPoint y: 296, distance: 110.8
click at [44, 296] on div "Context Queue: [Test] All Priority: 1 Customer Name: [PHONE_NUMBER] Phone: [PHO…" at bounding box center [85, 348] width 118 height 267
copy div "[PHONE_NUMBER] Address: Business location Name: Same Day Subzero Repair Torranc…"
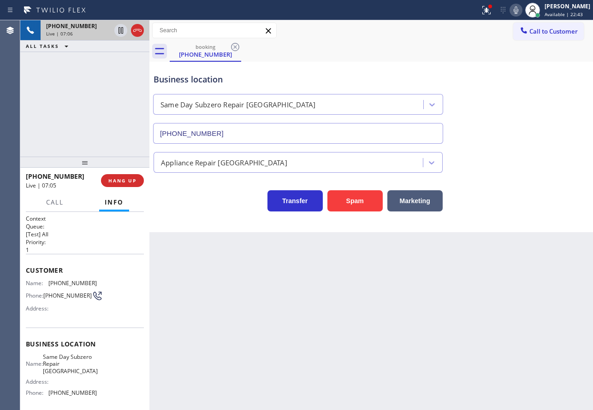
click at [511, 104] on div "Business location Same Day Subzero Repair [GEOGRAPHIC_DATA] [PHONE_NUMBER]" at bounding box center [371, 101] width 439 height 83
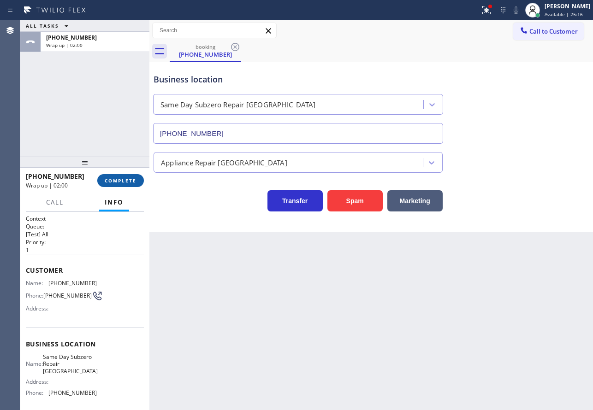
click at [131, 178] on span "COMPLETE" at bounding box center [121, 181] width 32 height 6
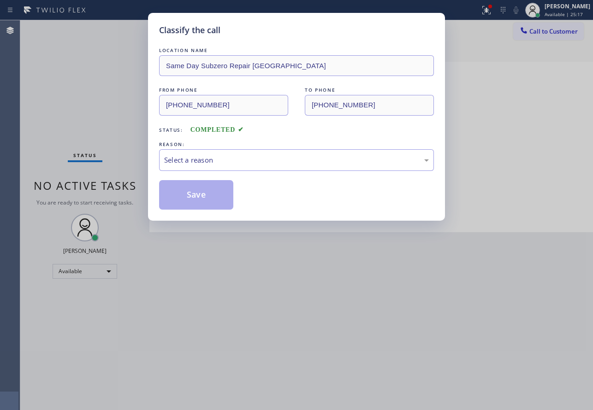
click at [228, 151] on div "Select a reason" at bounding box center [296, 160] width 275 height 22
click at [198, 199] on button "Save" at bounding box center [196, 195] width 74 height 30
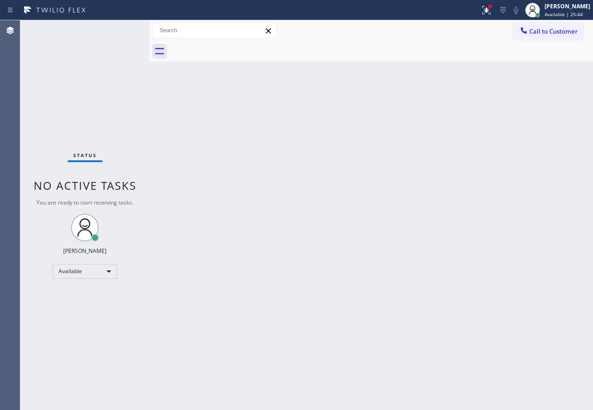
click at [374, 101] on div "Back to Dashboard Change Sender ID Customers Technicians Select a contact Outbo…" at bounding box center [371, 215] width 444 height 390
click at [563, 12] on span "Available | 25:57" at bounding box center [564, 14] width 38 height 6
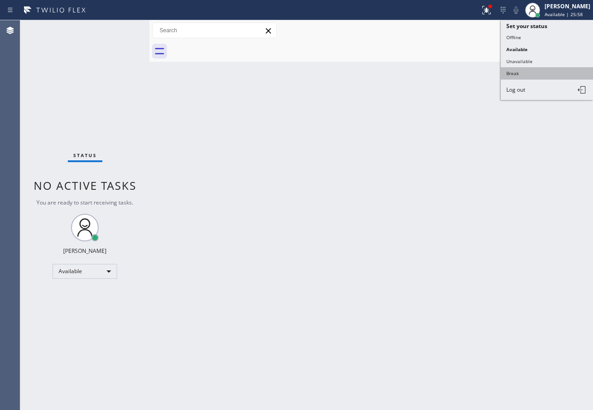
click at [529, 70] on button "Break" at bounding box center [547, 73] width 92 height 12
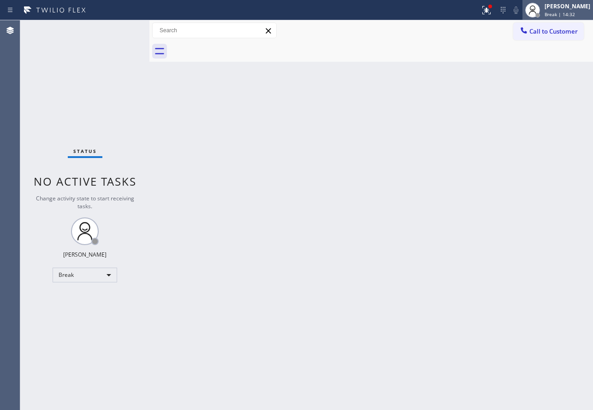
click at [559, 13] on span "Break | 14:32" at bounding box center [560, 14] width 30 height 6
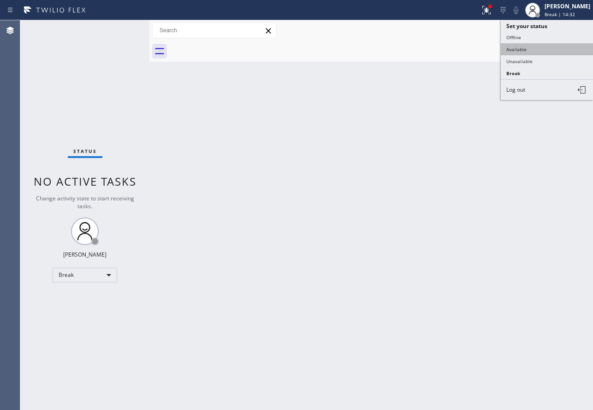
click at [536, 52] on button "Available" at bounding box center [547, 49] width 92 height 12
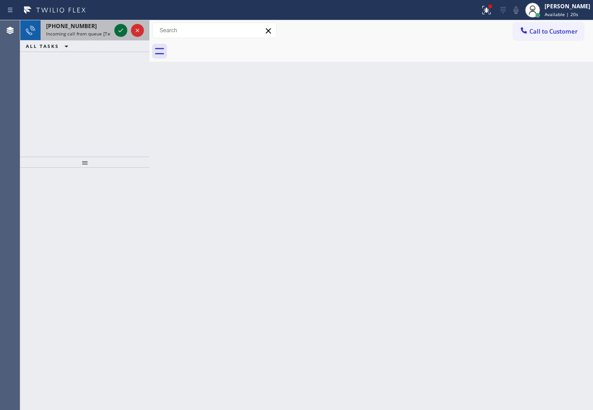
click at [119, 32] on icon at bounding box center [120, 30] width 11 height 11
click at [121, 32] on icon at bounding box center [120, 30] width 11 height 11
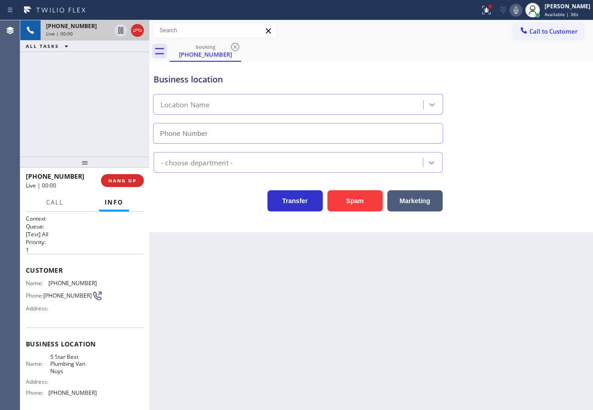
type input "[PHONE_NUMBER]"
click at [342, 203] on button "Spam" at bounding box center [354, 200] width 55 height 21
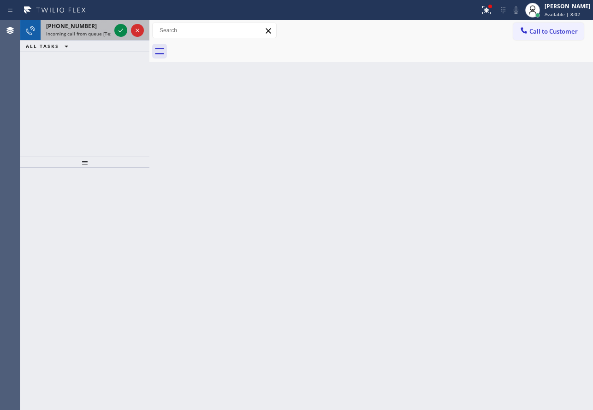
click at [76, 34] on span "Incoming call from queue [Test] All" at bounding box center [84, 33] width 77 height 6
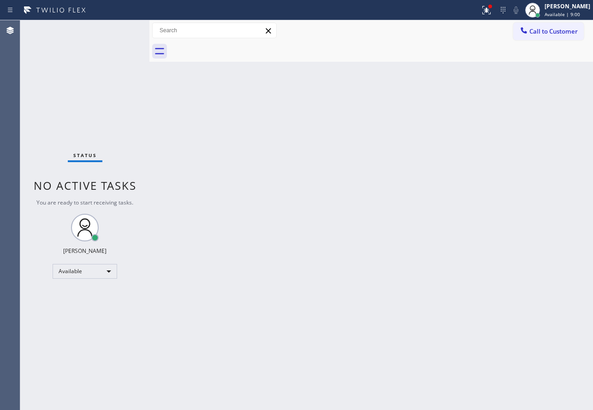
click at [249, 203] on div "Back to Dashboard Change Sender ID Customers Technicians Select a contact Outbo…" at bounding box center [371, 215] width 444 height 390
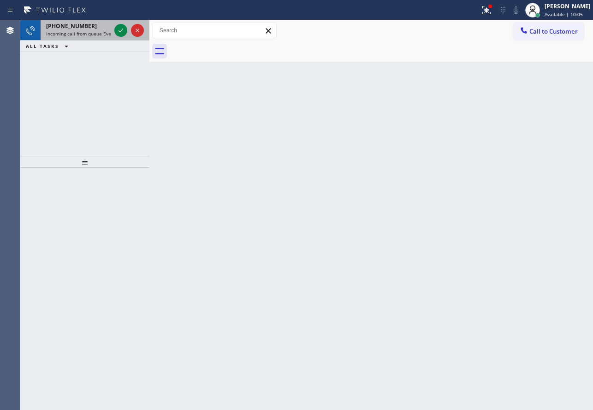
click at [99, 35] on span "Incoming call from queue Everybody" at bounding box center [86, 33] width 80 height 6
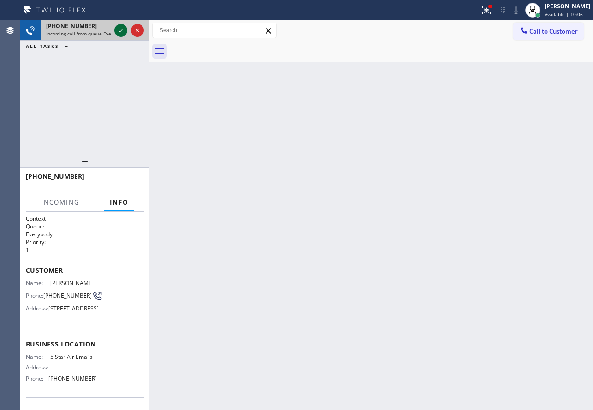
click at [120, 31] on icon at bounding box center [120, 30] width 11 height 11
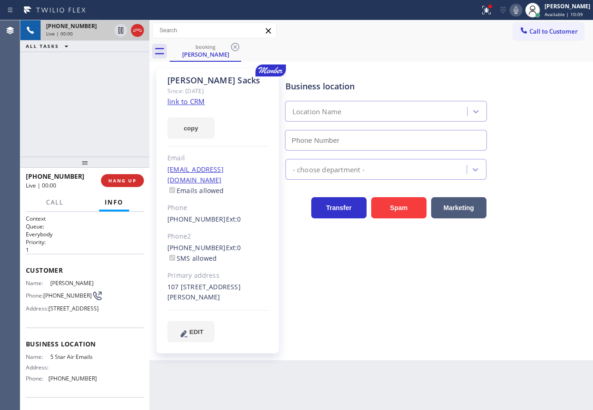
type input "[PHONE_NUMBER]"
click at [186, 100] on link "link to CRM" at bounding box center [185, 101] width 37 height 9
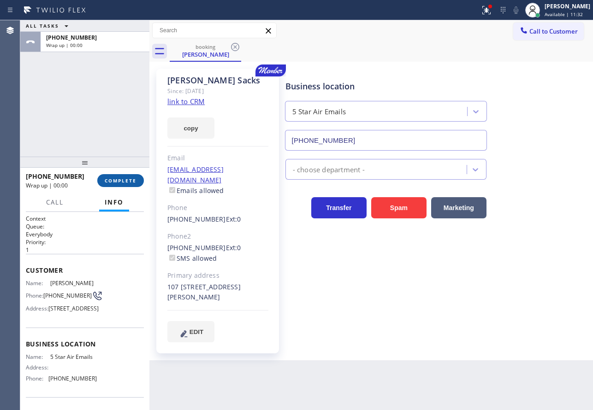
click at [125, 184] on button "COMPLETE" at bounding box center [120, 180] width 47 height 13
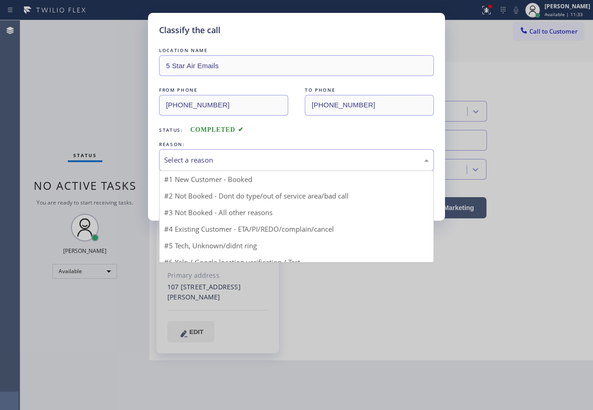
click at [205, 161] on div "Select a reason" at bounding box center [296, 160] width 265 height 11
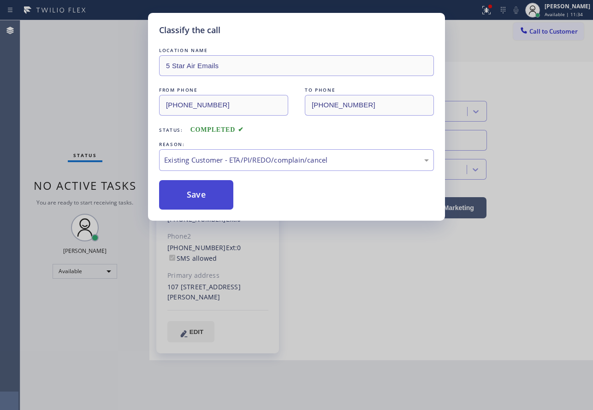
click at [203, 188] on button "Save" at bounding box center [196, 195] width 74 height 30
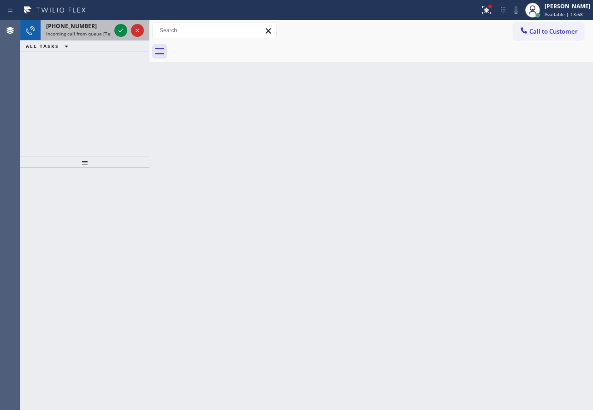
click at [90, 34] on span "Incoming call from queue [Test] All" at bounding box center [84, 33] width 77 height 6
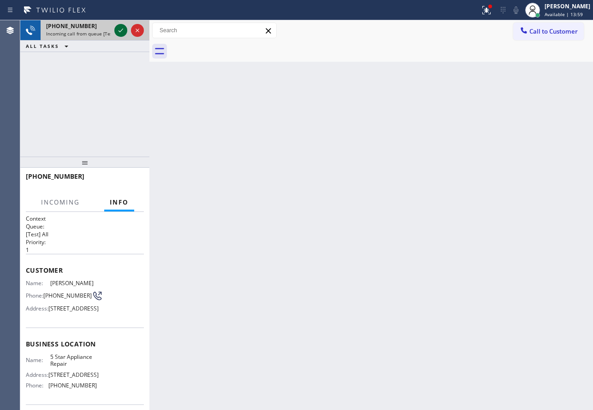
click at [120, 34] on icon at bounding box center [120, 30] width 11 height 11
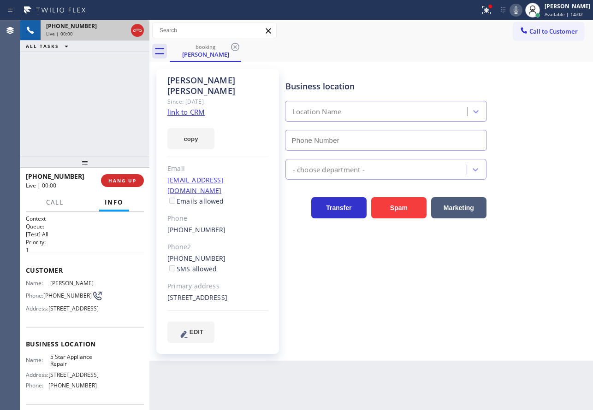
type input "[PHONE_NUMBER]"
click at [201, 107] on link "link to CRM" at bounding box center [185, 111] width 37 height 9
click at [522, 12] on icon at bounding box center [515, 10] width 11 height 11
click at [122, 29] on icon at bounding box center [120, 30] width 11 height 11
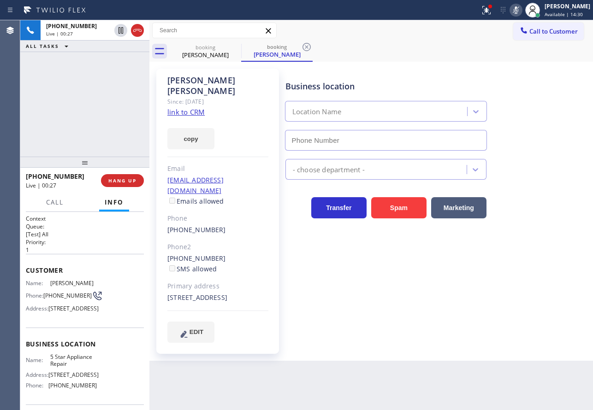
type input "[PHONE_NUMBER]"
click at [269, 243] on div "[PERSON_NAME] Since: [DATE] link to CRM copy Email [EMAIL_ADDRESS][DOMAIN_NAME]…" at bounding box center [217, 211] width 123 height 285
click at [518, 8] on icon at bounding box center [516, 9] width 5 height 7
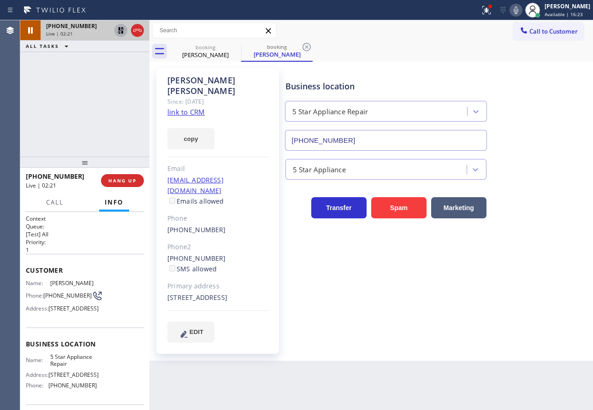
click at [119, 30] on icon at bounding box center [121, 30] width 6 height 6
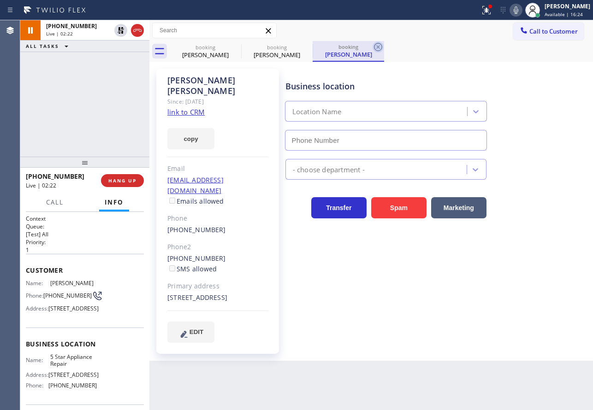
type input "[PHONE_NUMBER]"
click at [379, 45] on icon at bounding box center [378, 47] width 11 height 11
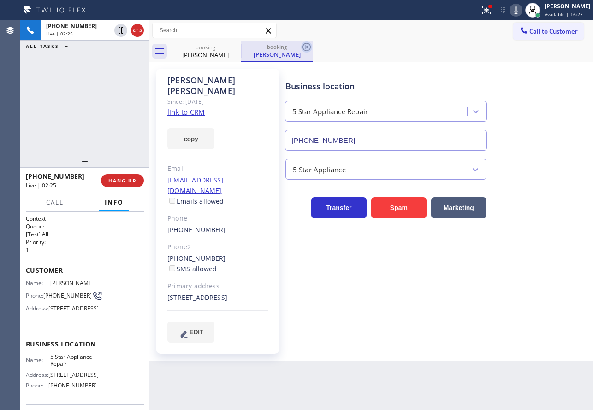
click at [305, 47] on icon at bounding box center [306, 47] width 11 height 11
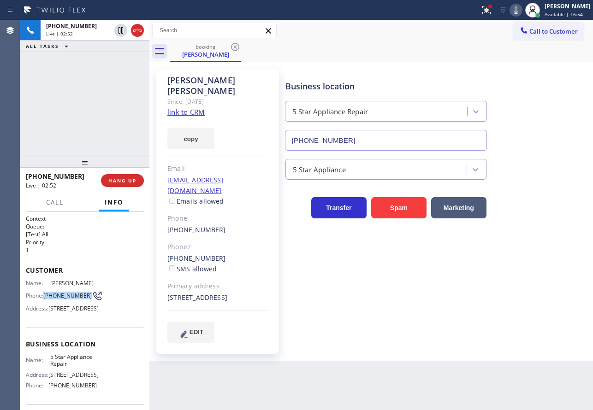
drag, startPoint x: 59, startPoint y: 309, endPoint x: 45, endPoint y: 301, distance: 16.7
click at [45, 299] on span "[PHONE_NUMBER]" at bounding box center [67, 295] width 48 height 7
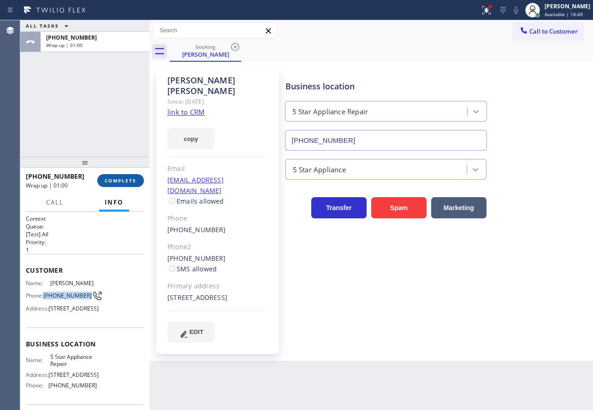
click at [121, 182] on span "COMPLETE" at bounding box center [121, 181] width 32 height 6
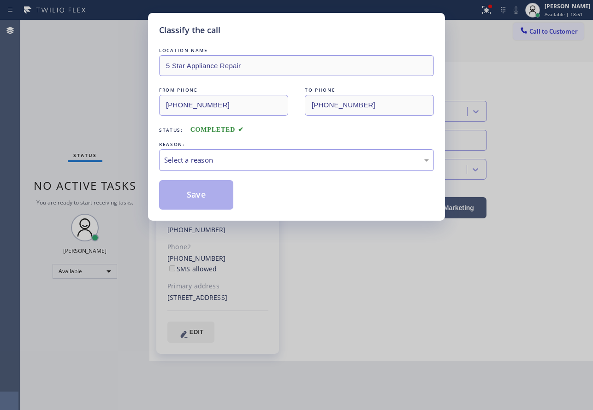
click at [260, 157] on div "Select a reason" at bounding box center [296, 160] width 265 height 11
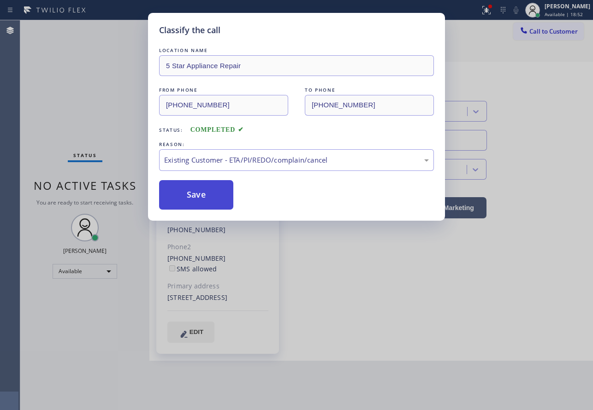
click at [203, 200] on button "Save" at bounding box center [196, 195] width 74 height 30
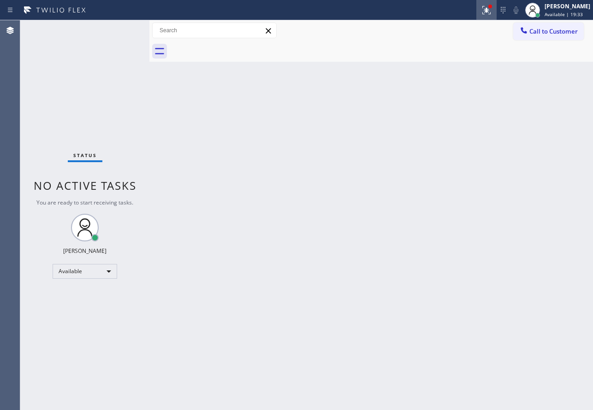
click at [491, 11] on icon at bounding box center [486, 10] width 11 height 11
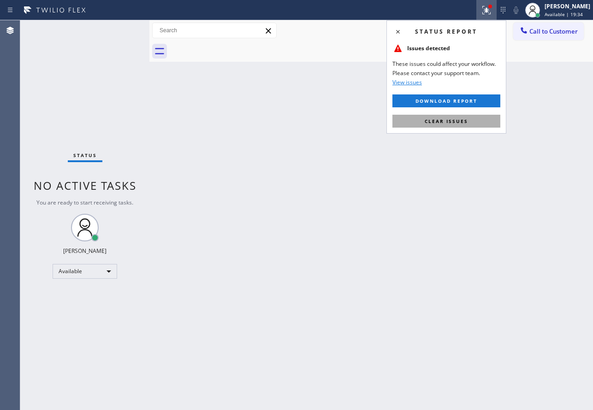
click at [464, 117] on button "Clear issues" at bounding box center [446, 121] width 108 height 13
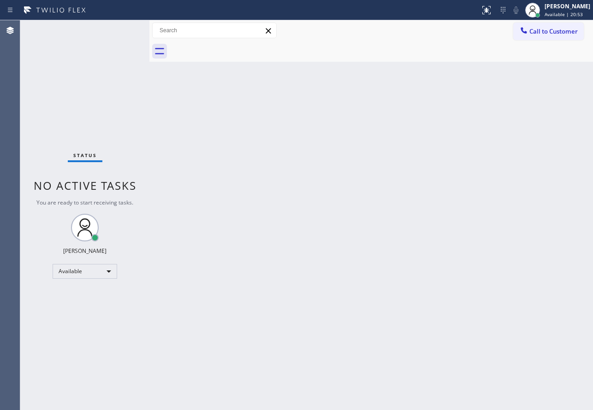
click at [400, 190] on div "Back to Dashboard Change Sender ID Customers Technicians Select a contact Outbo…" at bounding box center [371, 215] width 444 height 390
click at [507, 135] on div "Back to Dashboard Change Sender ID Customers Technicians Select a contact Outbo…" at bounding box center [371, 215] width 444 height 390
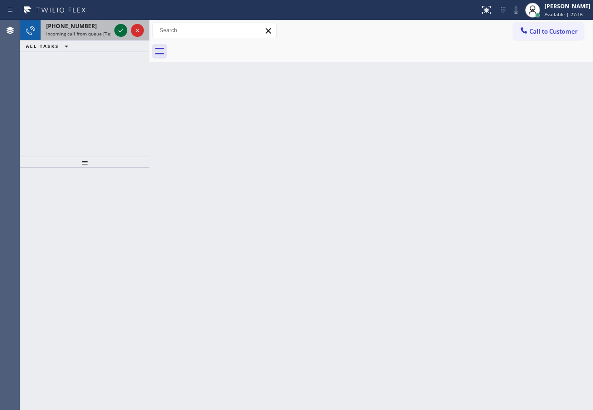
click at [120, 30] on icon at bounding box center [120, 30] width 11 height 11
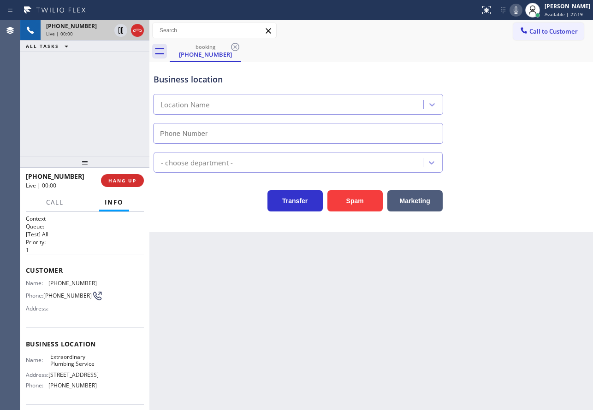
type input "[PHONE_NUMBER]"
click at [139, 25] on icon at bounding box center [137, 30] width 11 height 11
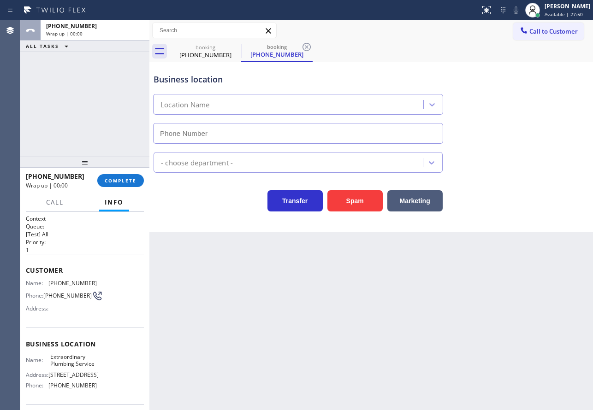
type input "[PHONE_NUMBER]"
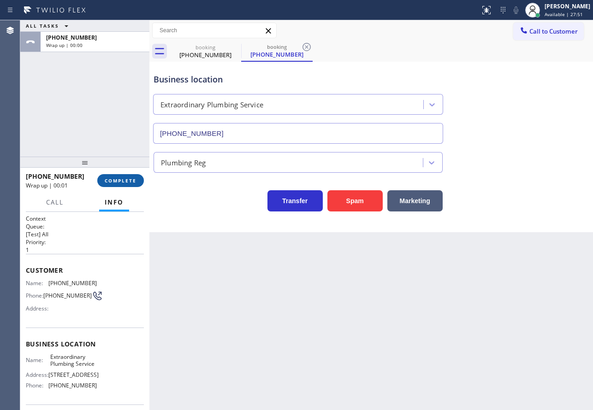
click at [120, 182] on span "COMPLETE" at bounding box center [121, 181] width 32 height 6
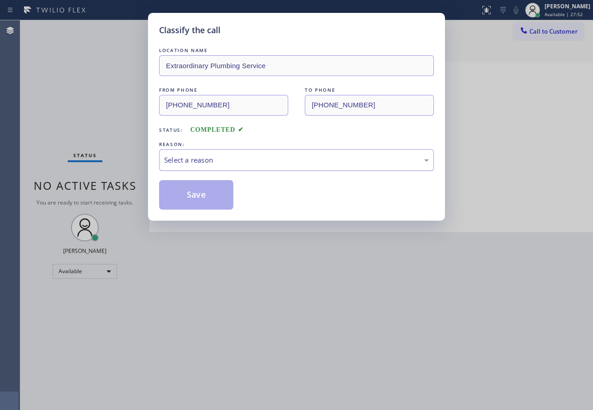
click at [256, 163] on div "Select a reason" at bounding box center [296, 160] width 265 height 11
click at [185, 202] on button "Save" at bounding box center [196, 195] width 74 height 30
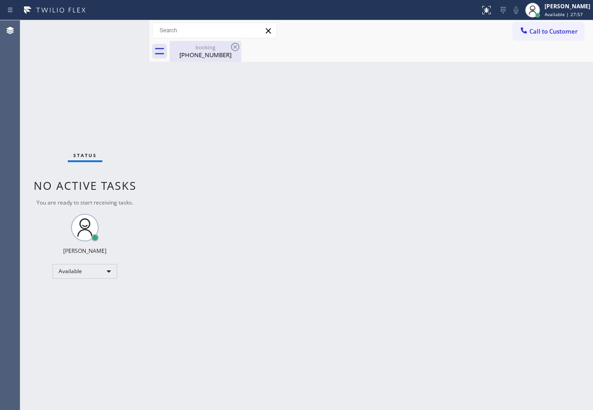
click at [220, 50] on div "booking" at bounding box center [206, 47] width 70 height 7
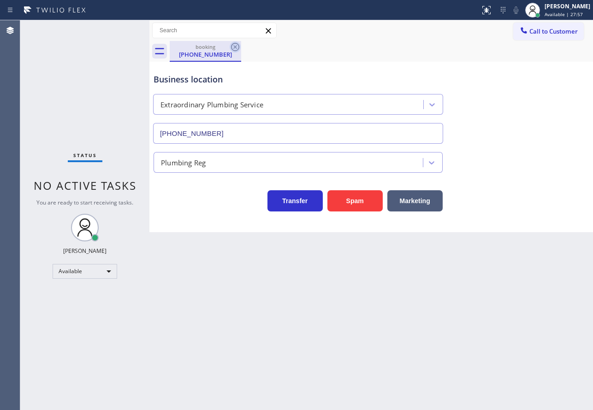
click at [235, 46] on icon at bounding box center [235, 47] width 11 height 11
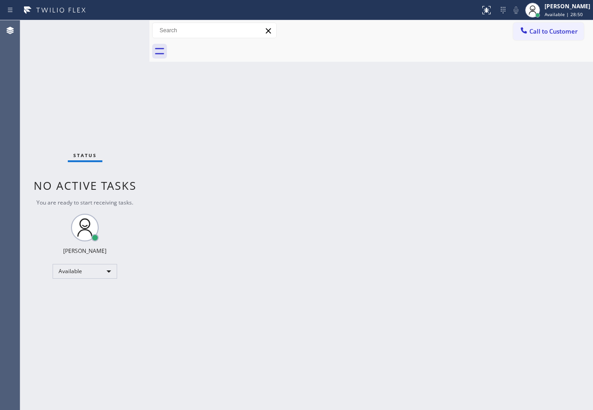
click at [495, 113] on div "Back to Dashboard Change Sender ID Customers Technicians Select a contact Outbo…" at bounding box center [371, 215] width 444 height 390
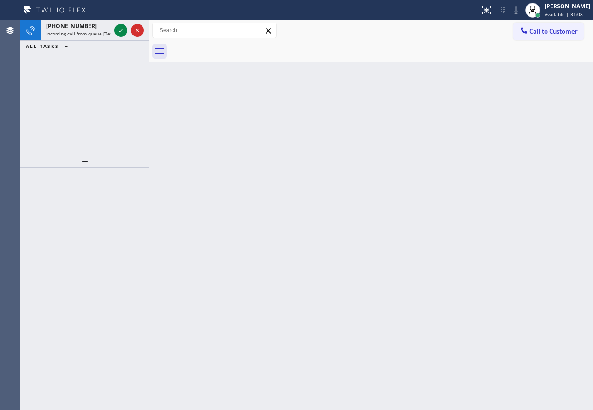
click at [120, 36] on button at bounding box center [120, 30] width 13 height 13
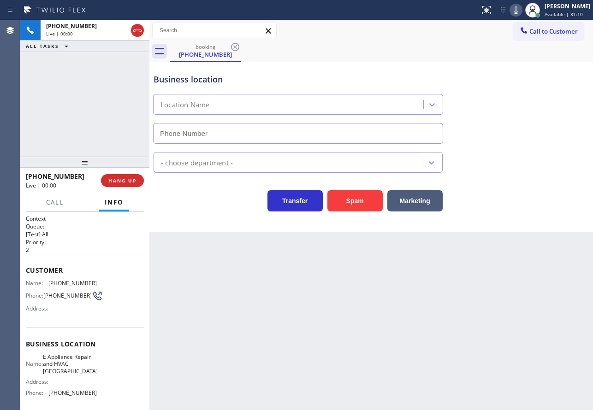
type input "[PHONE_NUMBER]"
click at [522, 11] on icon at bounding box center [515, 10] width 11 height 11
click at [519, 10] on rect at bounding box center [516, 9] width 6 height 6
click at [492, 93] on div "Business location E Appliance Repair & HVAC [GEOGRAPHIC_DATA] [PHONE_NUMBER]" at bounding box center [371, 101] width 439 height 83
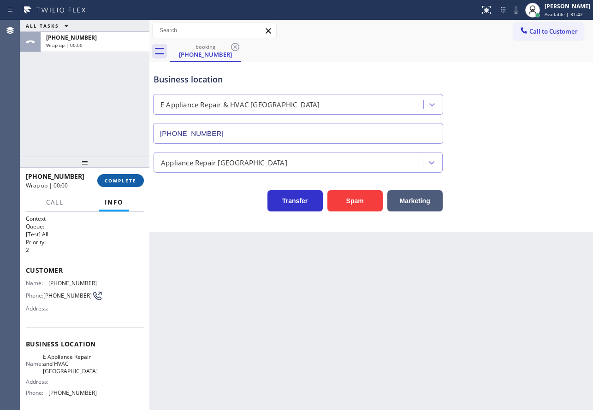
click at [118, 179] on span "COMPLETE" at bounding box center [121, 181] width 32 height 6
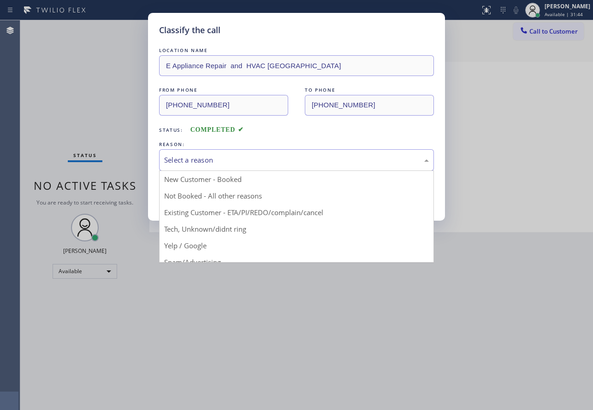
click at [204, 155] on div "Select a reason" at bounding box center [296, 160] width 265 height 11
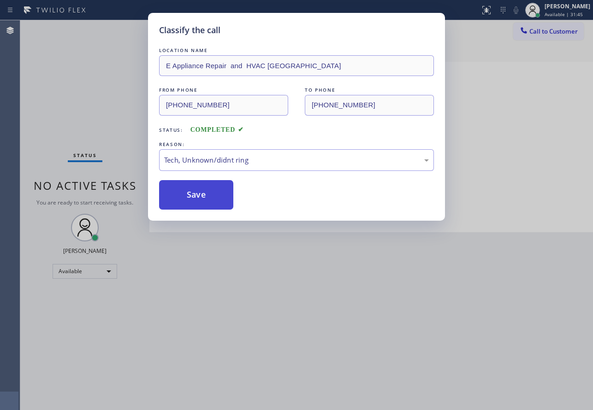
click at [196, 203] on button "Save" at bounding box center [196, 195] width 74 height 30
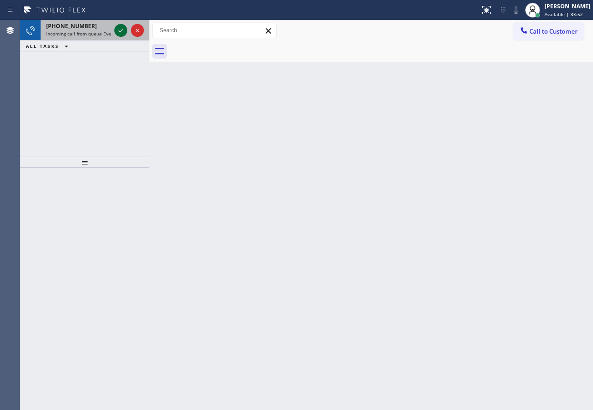
click at [119, 31] on icon at bounding box center [121, 31] width 5 height 4
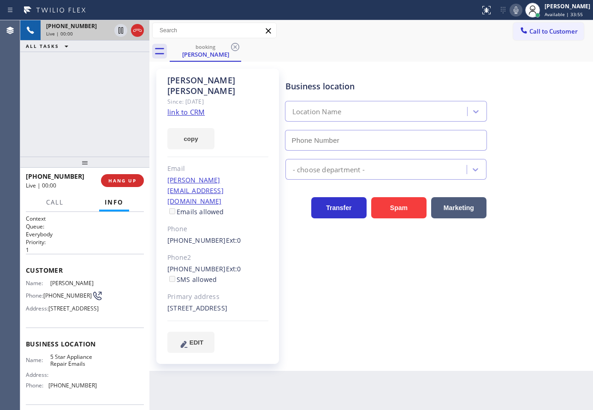
type input "[PHONE_NUMBER]"
click at [194, 107] on link "link to CRM" at bounding box center [185, 111] width 37 height 9
click at [522, 8] on icon at bounding box center [515, 10] width 11 height 11
click at [386, 71] on div "Business location 5 Star Appliance Repair Emails [PHONE_NUMBER]" at bounding box center [437, 108] width 307 height 83
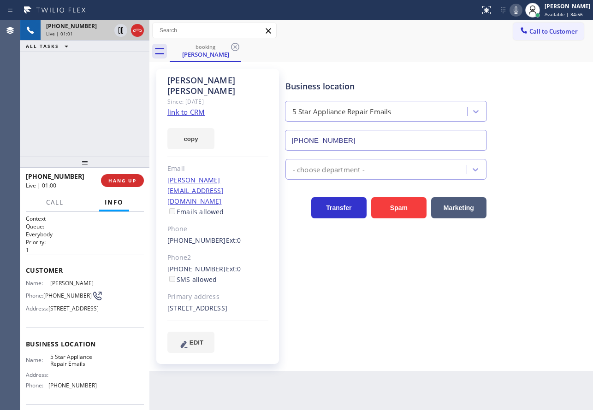
click at [522, 9] on icon at bounding box center [515, 10] width 11 height 11
click at [135, 178] on span "HANG UP" at bounding box center [122, 181] width 28 height 6
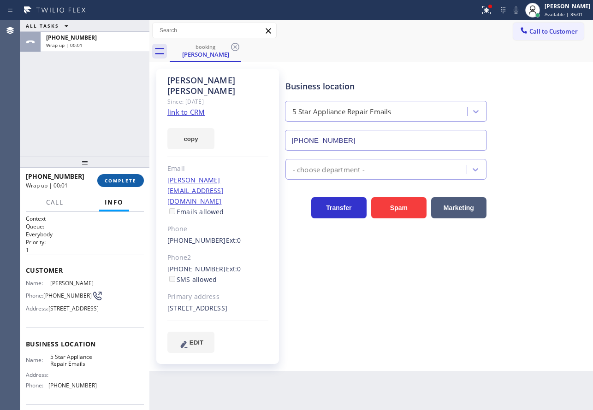
click at [127, 182] on span "COMPLETE" at bounding box center [121, 181] width 32 height 6
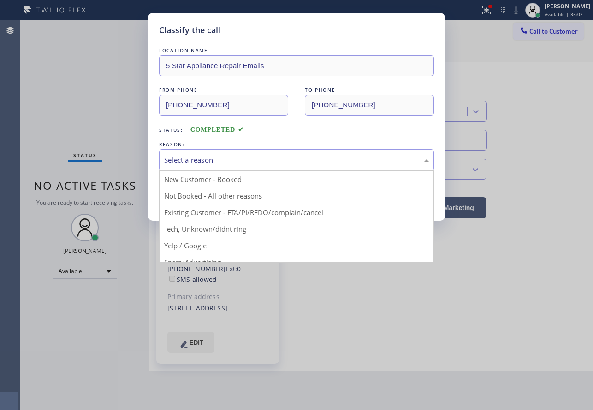
click at [254, 154] on div "Select a reason" at bounding box center [296, 160] width 275 height 22
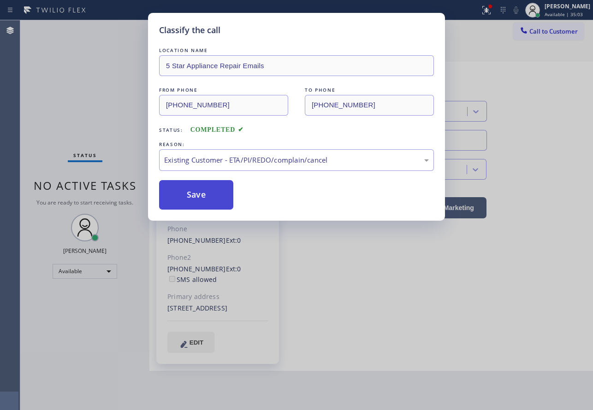
click at [196, 202] on button "Save" at bounding box center [196, 195] width 74 height 30
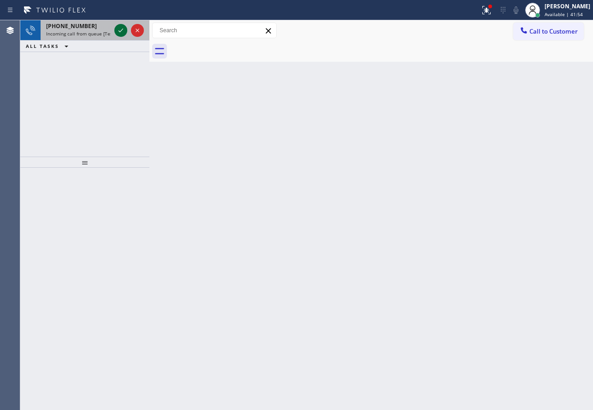
click at [119, 33] on icon at bounding box center [120, 30] width 11 height 11
click at [120, 32] on icon at bounding box center [120, 30] width 11 height 11
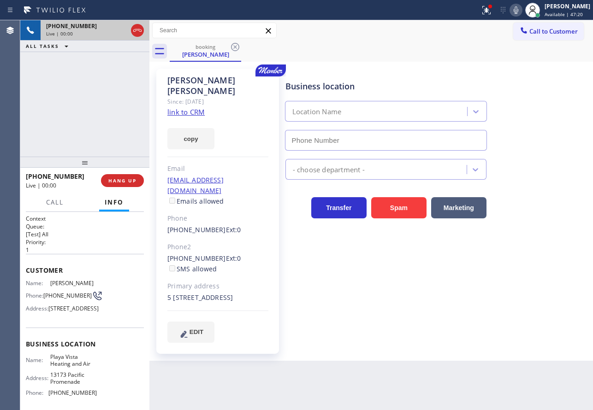
type input "[PHONE_NUMBER]"
click at [194, 107] on link "link to CRM" at bounding box center [185, 111] width 37 height 9
click at [518, 9] on icon at bounding box center [516, 9] width 5 height 7
click at [522, 6] on icon at bounding box center [515, 10] width 11 height 11
click at [520, 10] on icon at bounding box center [515, 10] width 11 height 11
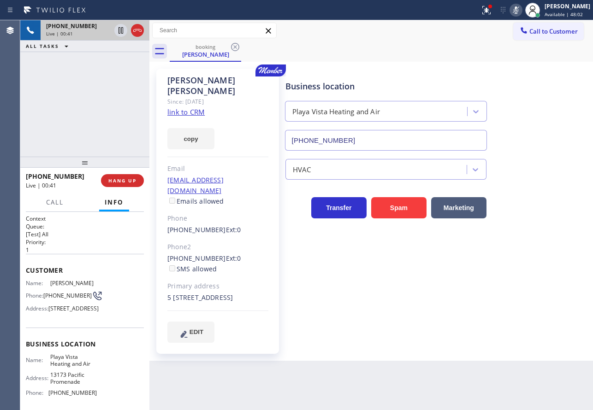
click at [522, 7] on icon at bounding box center [515, 10] width 11 height 11
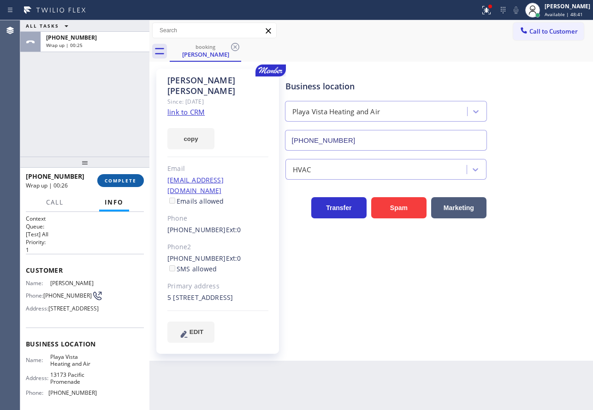
click at [124, 183] on span "COMPLETE" at bounding box center [121, 181] width 32 height 6
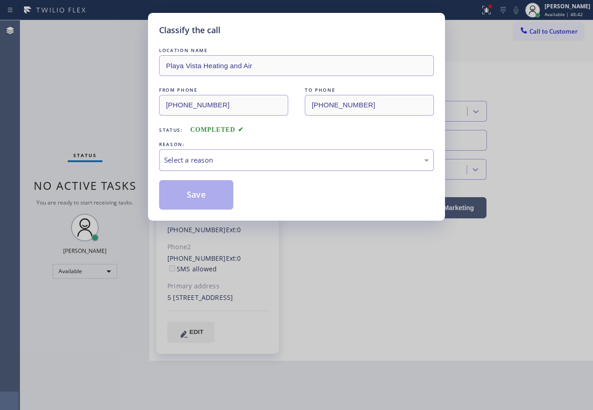
click at [216, 155] on div "Select a reason" at bounding box center [296, 160] width 265 height 11
drag, startPoint x: 196, startPoint y: 227, endPoint x: 199, endPoint y: 212, distance: 15.9
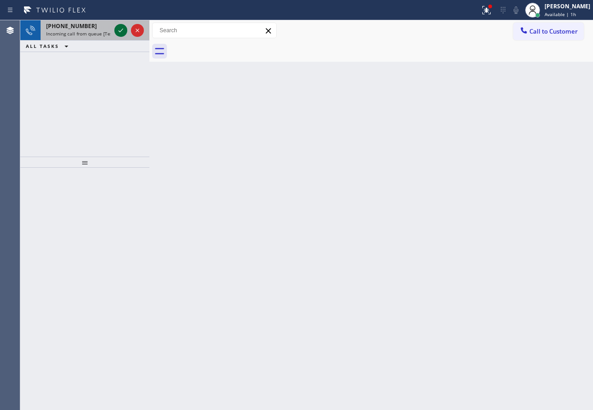
click at [121, 30] on icon at bounding box center [120, 30] width 11 height 11
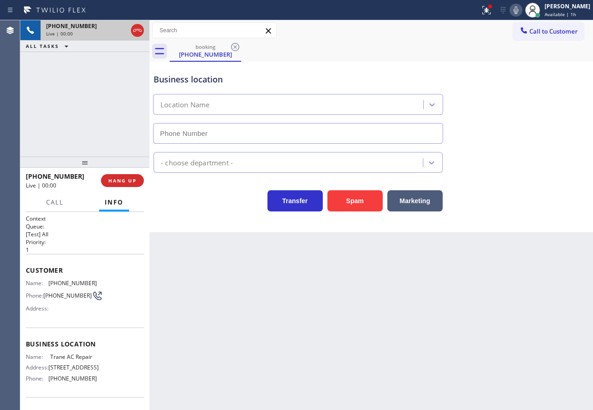
type input "[PHONE_NUMBER]"
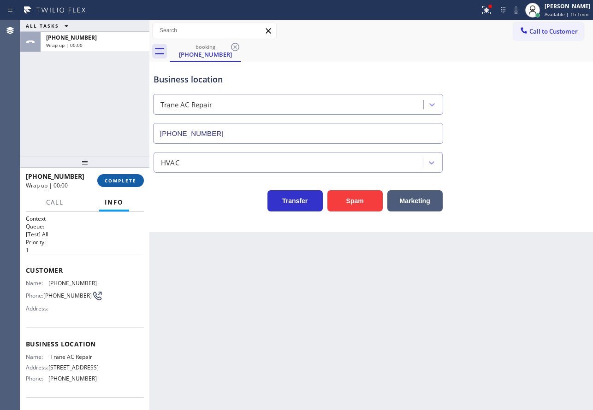
click at [132, 180] on span "COMPLETE" at bounding box center [121, 181] width 32 height 6
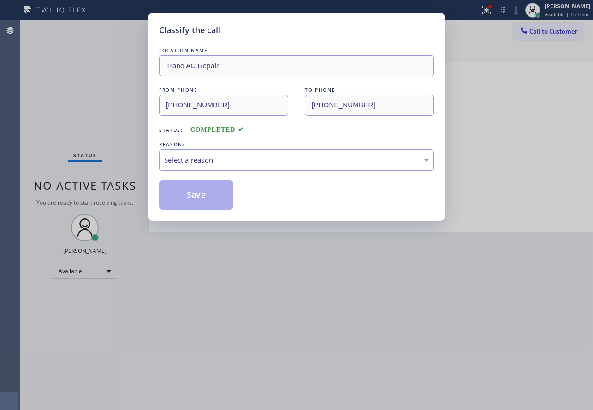
click at [210, 157] on div "Select a reason" at bounding box center [296, 160] width 265 height 11
click at [208, 187] on button "Save" at bounding box center [196, 195] width 74 height 30
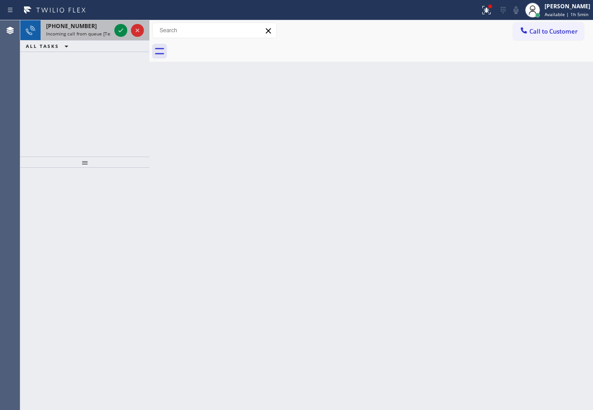
click at [95, 36] on span "Incoming call from queue [Test] All" at bounding box center [84, 33] width 77 height 6
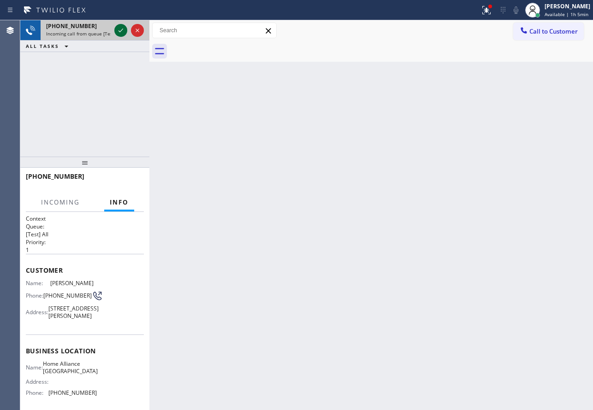
click at [120, 30] on icon at bounding box center [120, 30] width 11 height 11
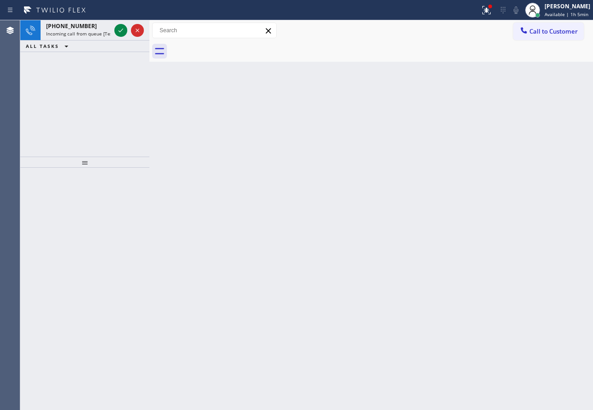
click at [120, 30] on icon at bounding box center [120, 30] width 11 height 11
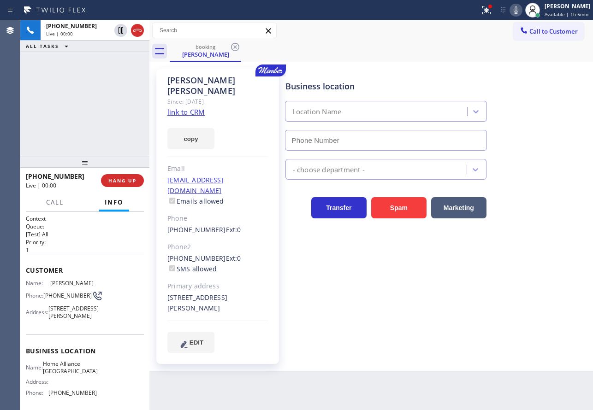
type input "[PHONE_NUMBER]"
click at [200, 107] on link "link to CRM" at bounding box center [185, 111] width 37 height 9
click at [518, 9] on icon at bounding box center [516, 9] width 5 height 7
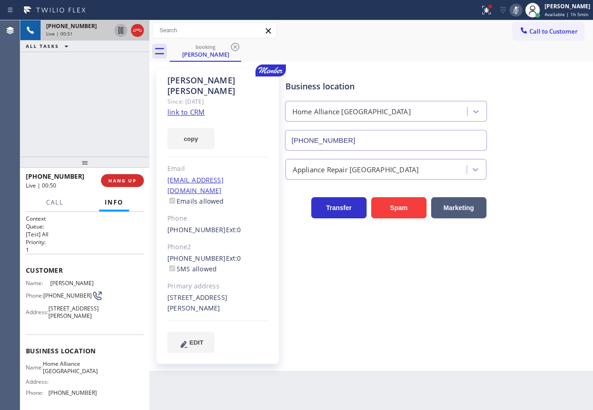
click at [120, 32] on icon at bounding box center [121, 30] width 5 height 6
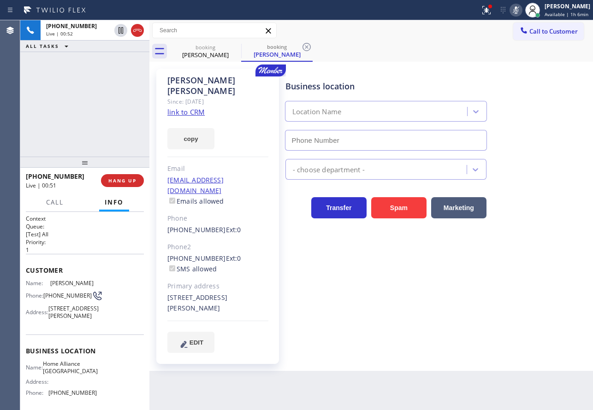
type input "[PHONE_NUMBER]"
click at [521, 10] on icon at bounding box center [515, 10] width 11 height 11
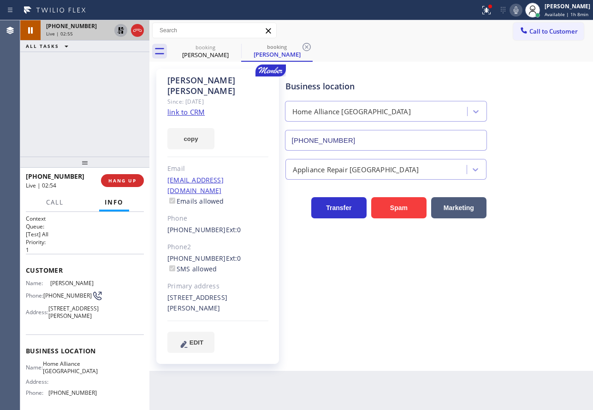
click at [119, 30] on icon at bounding box center [121, 30] width 6 height 6
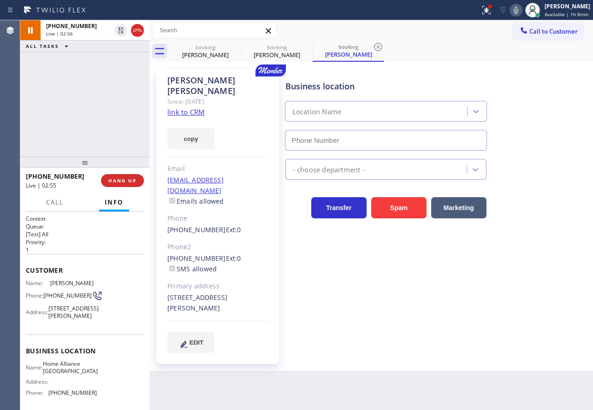
type input "[PHONE_NUMBER]"
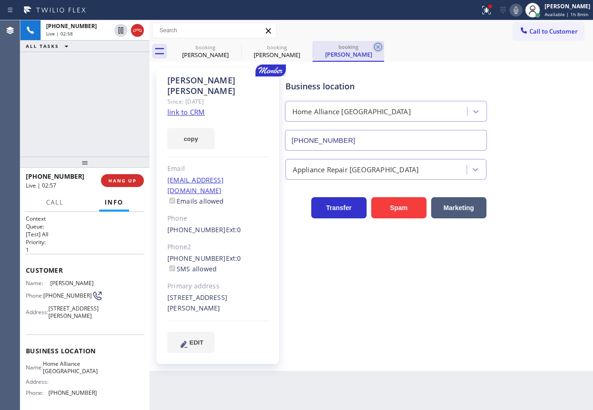
click at [379, 47] on icon at bounding box center [378, 47] width 11 height 11
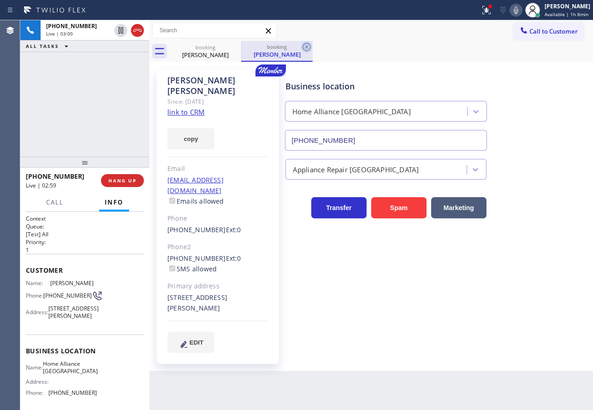
click at [304, 46] on icon at bounding box center [306, 47] width 11 height 11
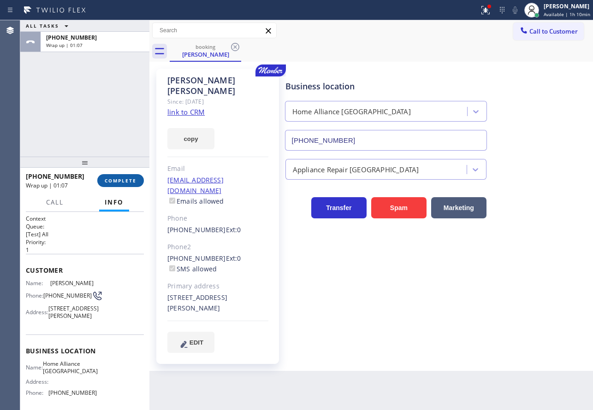
click at [112, 182] on span "COMPLETE" at bounding box center [121, 181] width 32 height 6
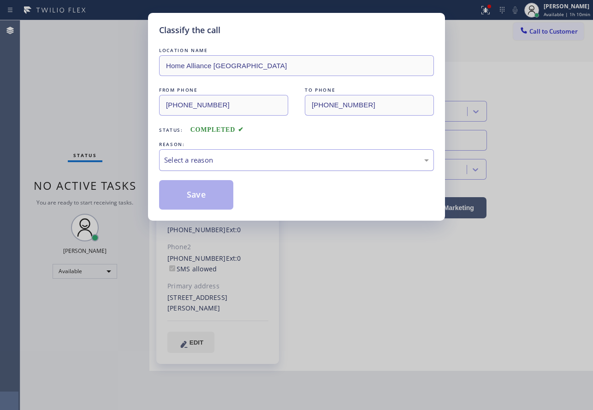
click at [225, 153] on div "Select a reason" at bounding box center [296, 160] width 275 height 22
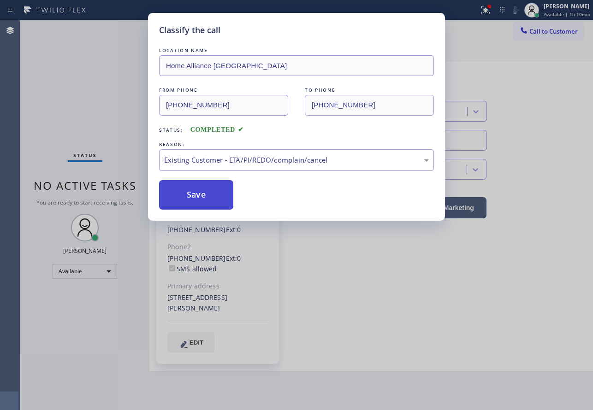
click at [196, 196] on button "Save" at bounding box center [196, 195] width 74 height 30
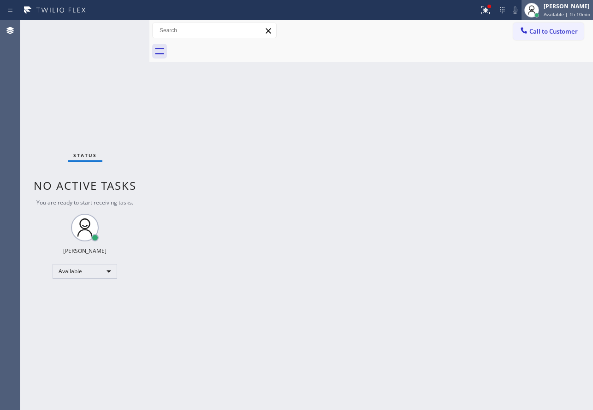
click at [557, 13] on span "Available | 1h 10min" at bounding box center [567, 14] width 47 height 6
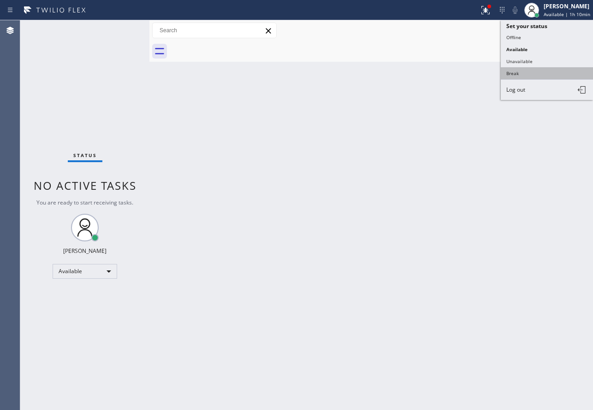
click at [517, 74] on button "Break" at bounding box center [547, 73] width 92 height 12
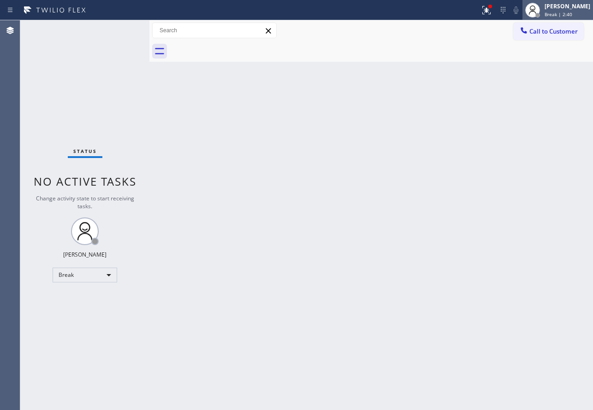
click at [543, 16] on div at bounding box center [532, 10] width 20 height 20
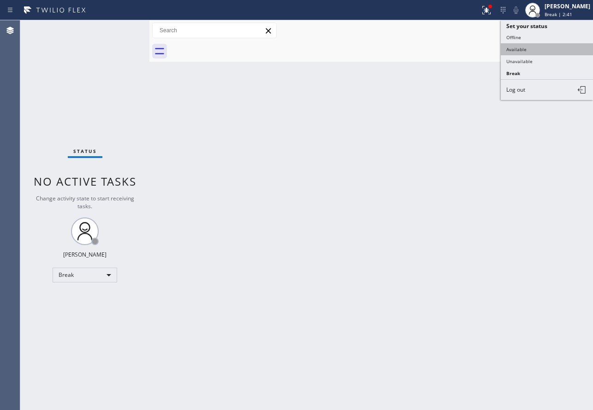
click at [525, 48] on button "Available" at bounding box center [547, 49] width 92 height 12
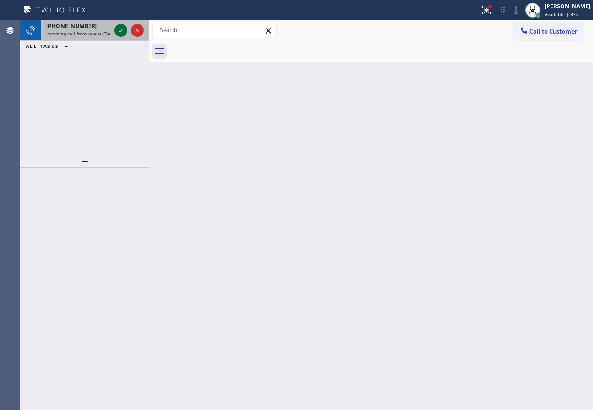
click at [121, 30] on icon at bounding box center [120, 30] width 11 height 11
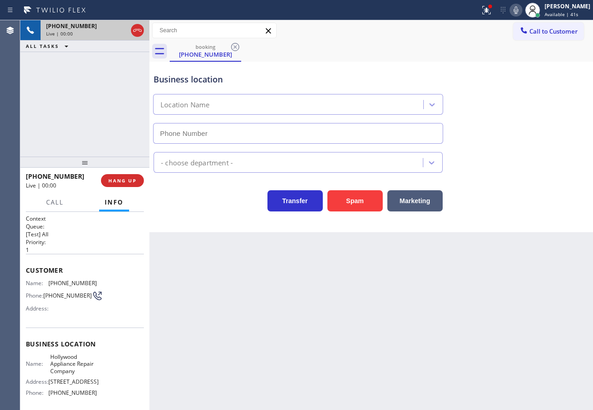
type input "[PHONE_NUMBER]"
click at [125, 180] on span "HANG UP" at bounding box center [122, 181] width 28 height 6
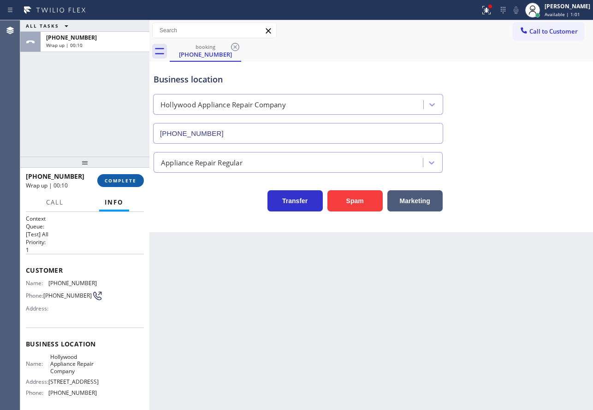
click at [129, 181] on span "COMPLETE" at bounding box center [121, 181] width 32 height 6
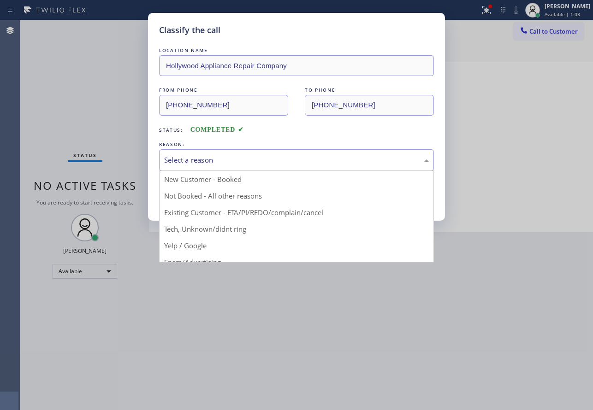
click at [219, 158] on div "Select a reason" at bounding box center [296, 160] width 265 height 11
drag, startPoint x: 212, startPoint y: 227, endPoint x: 206, endPoint y: 194, distance: 33.7
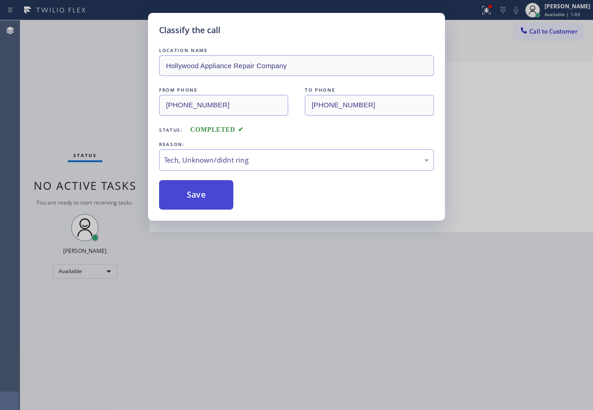
click at [206, 194] on button "Save" at bounding box center [196, 195] width 74 height 30
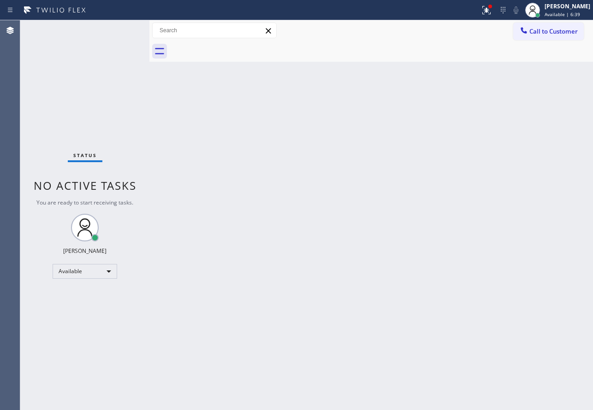
click at [394, 236] on div "Back to Dashboard Change Sender ID Customers Technicians Select a contact Outbo…" at bounding box center [371, 215] width 444 height 390
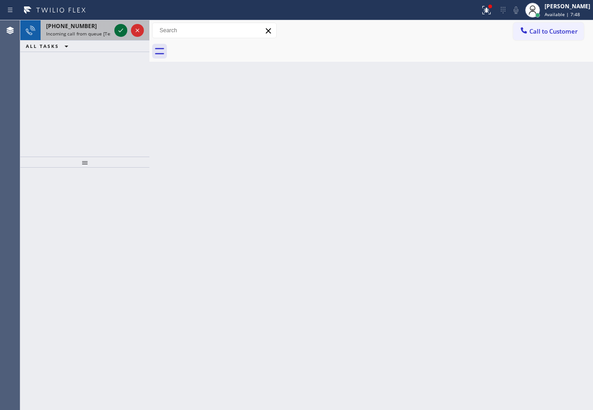
click at [118, 30] on icon at bounding box center [120, 30] width 11 height 11
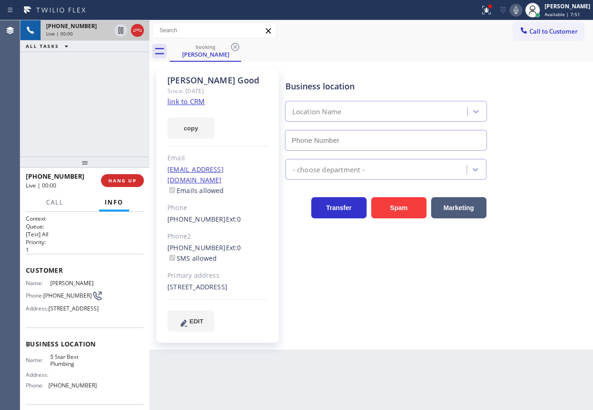
type input "[PHONE_NUMBER]"
click at [200, 99] on link "link to CRM" at bounding box center [185, 101] width 37 height 9
click at [522, 12] on icon at bounding box center [515, 10] width 11 height 11
click at [120, 32] on icon at bounding box center [121, 30] width 5 height 6
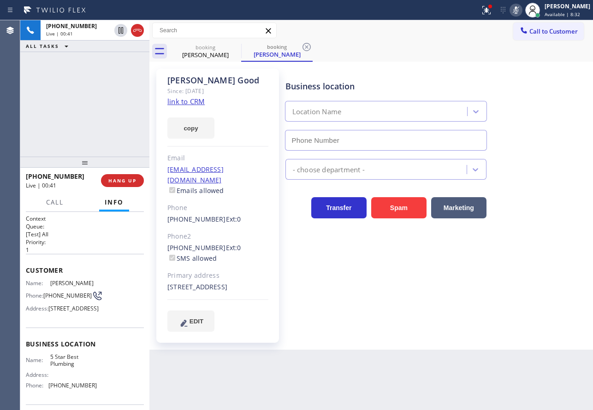
type input "[PHONE_NUMBER]"
click at [309, 47] on icon at bounding box center [306, 47] width 11 height 11
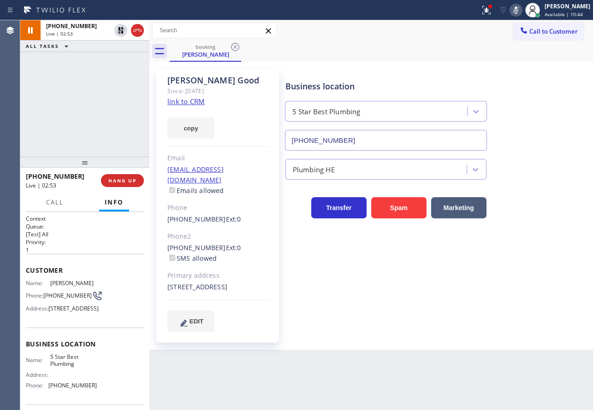
scroll to position [46, 0]
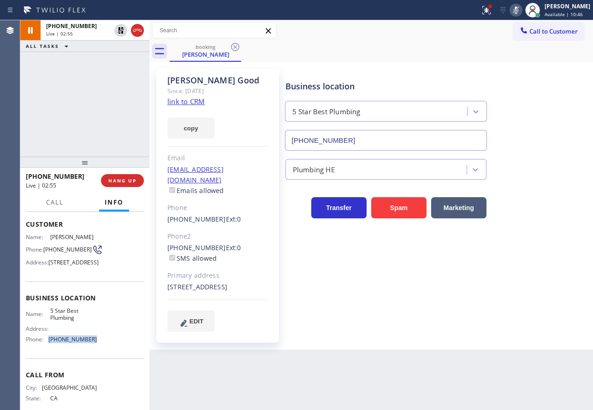
drag, startPoint x: 90, startPoint y: 364, endPoint x: 48, endPoint y: 365, distance: 41.5
click at [48, 343] on div "Phone: [PHONE_NUMBER]" at bounding box center [61, 339] width 71 height 7
copy div "[PHONE_NUMBER]"
drag, startPoint x: 82, startPoint y: 341, endPoint x: 50, endPoint y: 338, distance: 32.0
click at [50, 322] on span "5 Star Best Plumbing" at bounding box center [73, 315] width 46 height 14
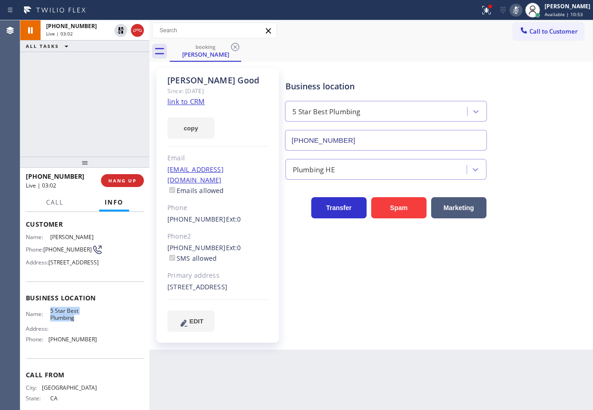
copy span "5 Star Best Plumbing"
click at [522, 10] on icon at bounding box center [515, 10] width 11 height 11
click at [117, 33] on icon at bounding box center [120, 30] width 11 height 11
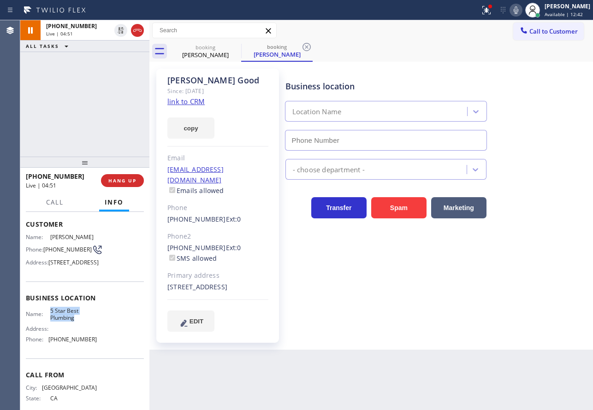
type input "[PHONE_NUMBER]"
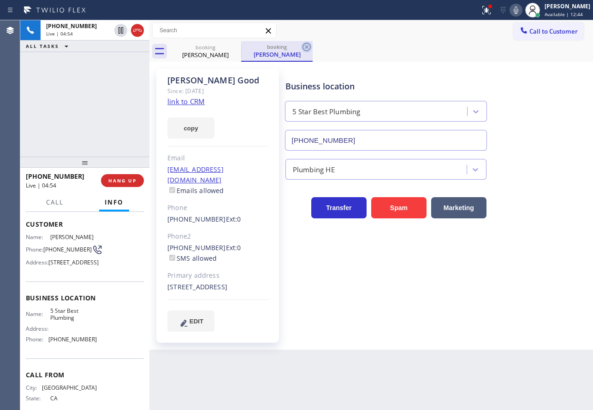
click at [306, 46] on icon at bounding box center [306, 47] width 8 height 8
click at [412, 44] on div "booking [PERSON_NAME]" at bounding box center [381, 51] width 423 height 21
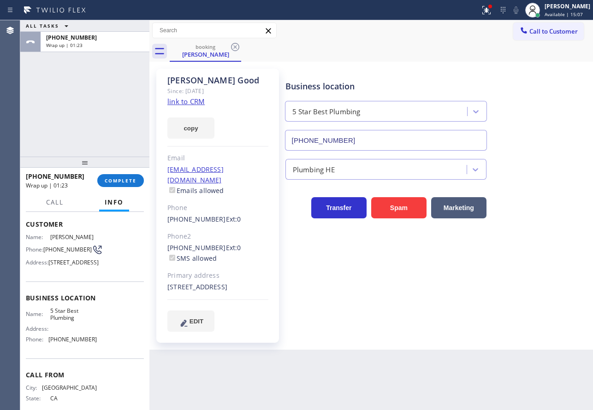
click at [549, 173] on div "Plumbing HE" at bounding box center [437, 167] width 307 height 24
click at [132, 177] on button "COMPLETE" at bounding box center [120, 180] width 47 height 13
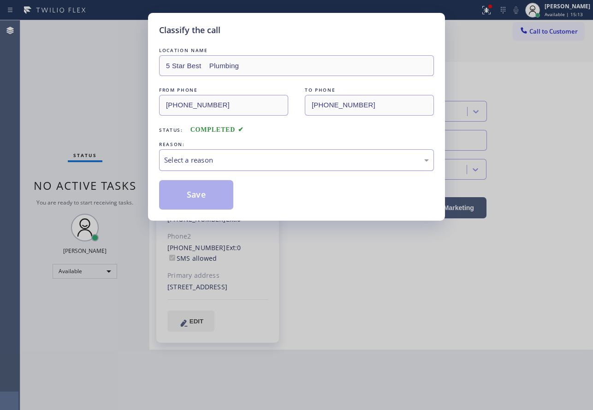
click at [262, 160] on div "Select a reason" at bounding box center [296, 160] width 265 height 11
click at [202, 198] on button "Save" at bounding box center [196, 195] width 74 height 30
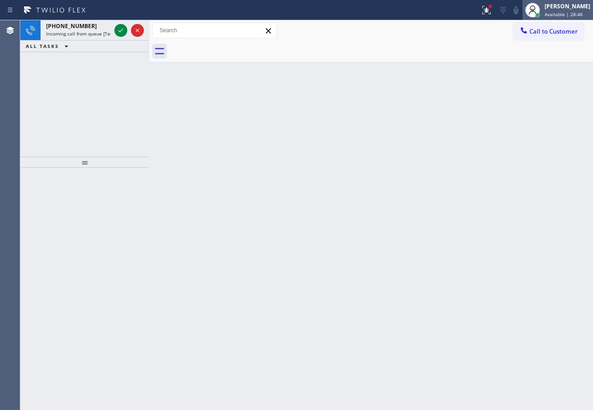
click at [567, 15] on span "Available | 28:46" at bounding box center [564, 14] width 38 height 6
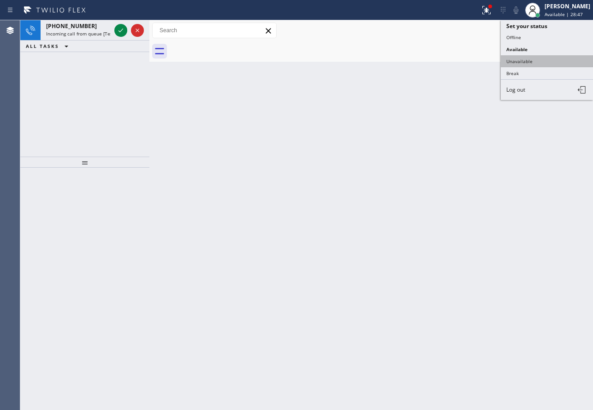
click at [525, 61] on button "Unavailable" at bounding box center [547, 61] width 92 height 12
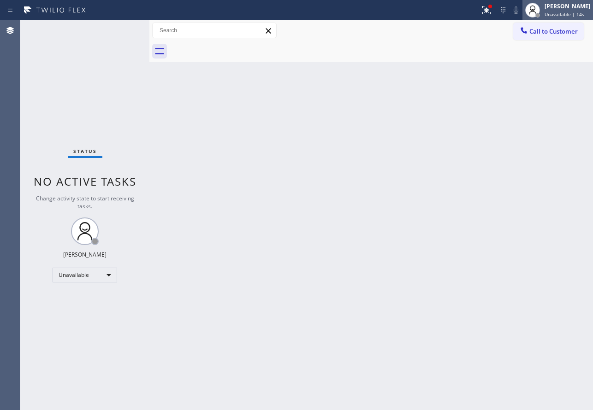
click at [556, 9] on div "[PERSON_NAME]" at bounding box center [568, 6] width 46 height 8
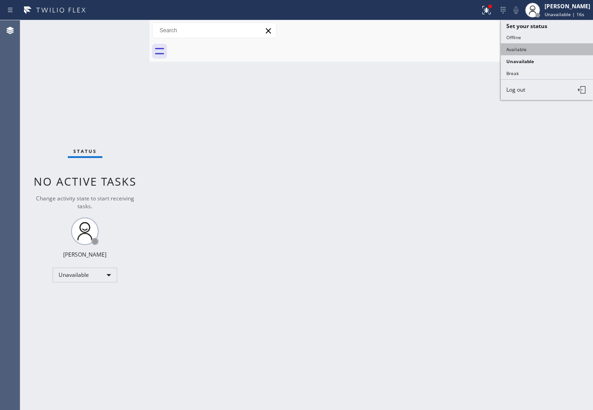
click at [518, 51] on button "Available" at bounding box center [547, 49] width 92 height 12
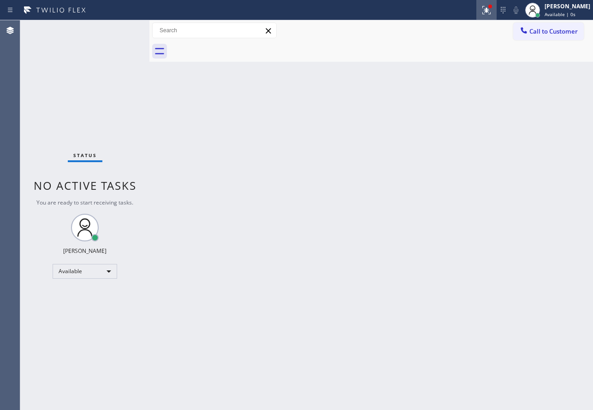
click at [497, 16] on button at bounding box center [486, 10] width 20 height 20
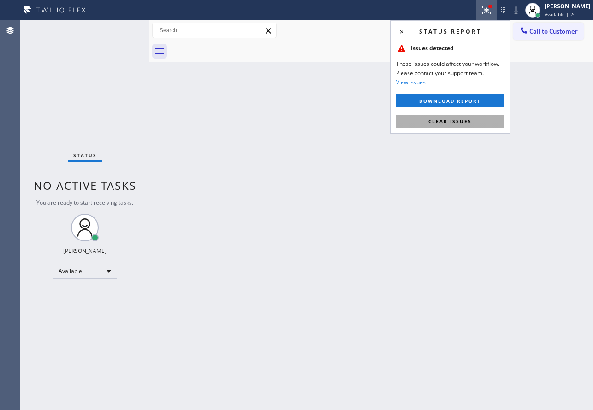
click at [455, 118] on span "Clear issues" at bounding box center [449, 121] width 43 height 6
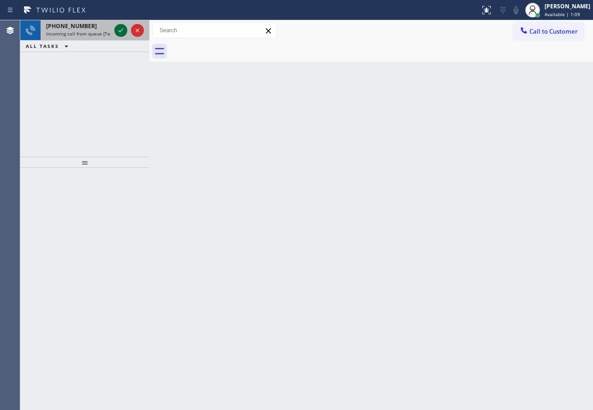
click at [119, 33] on icon at bounding box center [120, 30] width 11 height 11
click at [125, 35] on icon at bounding box center [120, 30] width 11 height 11
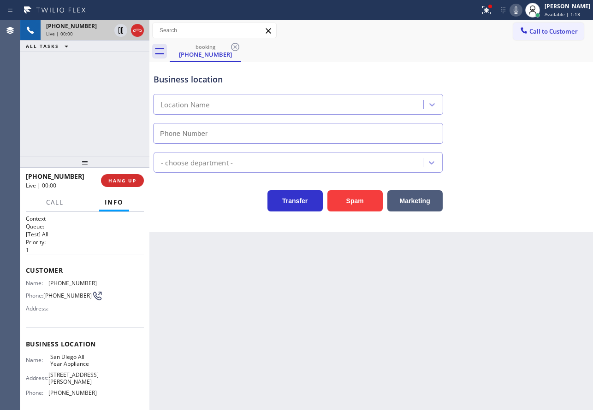
type input "[PHONE_NUMBER]"
click at [141, 180] on button "HANG UP" at bounding box center [122, 180] width 43 height 13
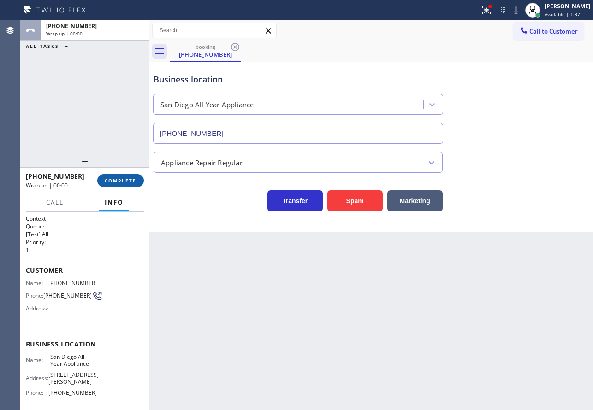
click at [141, 180] on button "COMPLETE" at bounding box center [120, 180] width 47 height 13
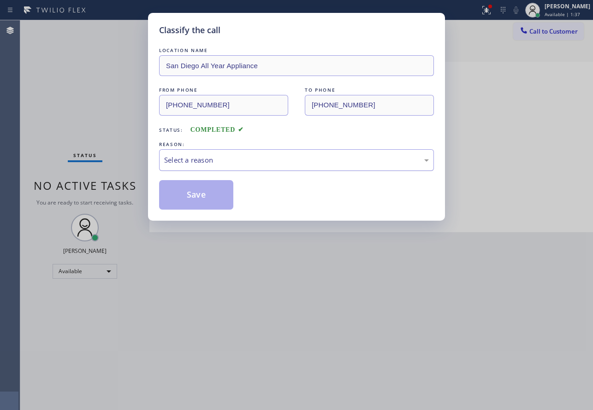
click at [200, 153] on div "Select a reason" at bounding box center [296, 160] width 275 height 22
click at [209, 208] on button "Save" at bounding box center [196, 195] width 74 height 30
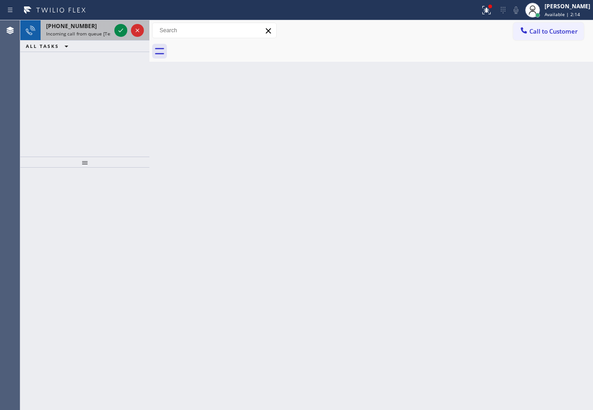
click at [102, 32] on span "Incoming call from queue [Test] All" at bounding box center [84, 33] width 77 height 6
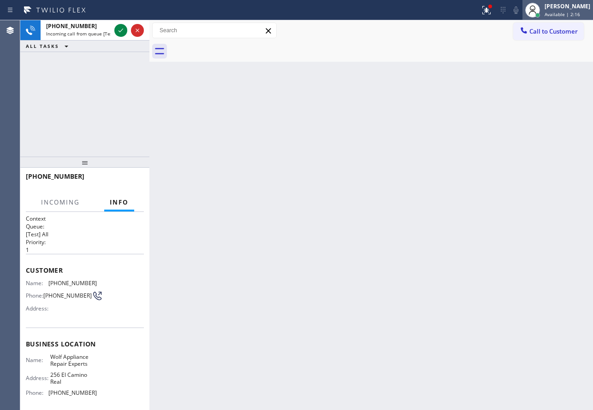
click at [559, 5] on div "[PERSON_NAME]" at bounding box center [568, 6] width 46 height 8
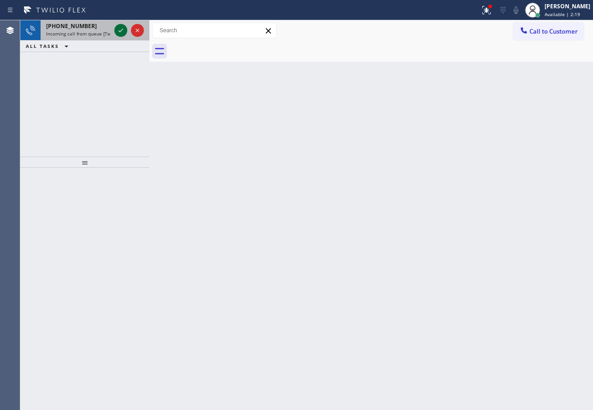
click at [125, 30] on icon at bounding box center [120, 30] width 11 height 11
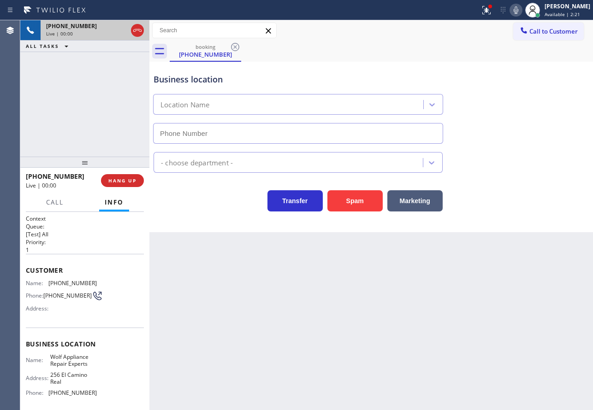
type input "[PHONE_NUMBER]"
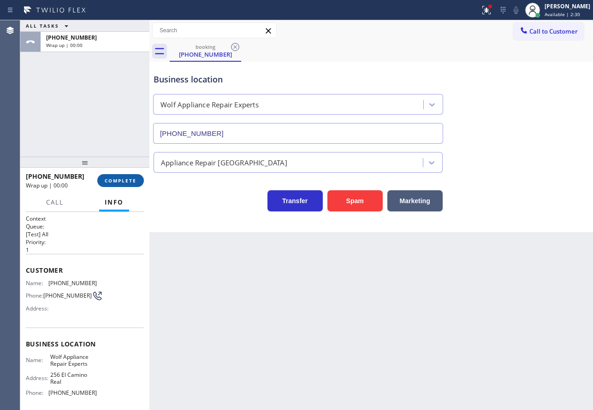
click at [124, 178] on span "COMPLETE" at bounding box center [121, 181] width 32 height 6
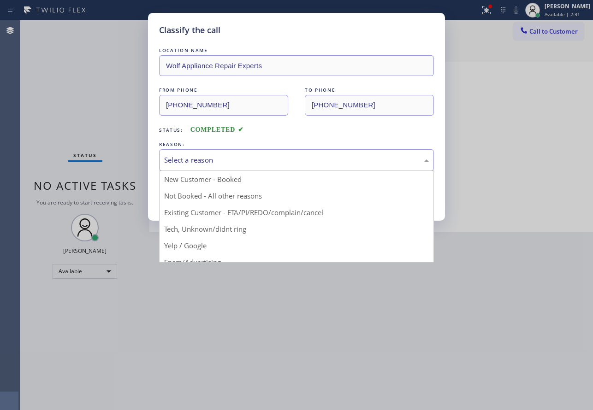
click at [224, 160] on div "Select a reason" at bounding box center [296, 160] width 265 height 11
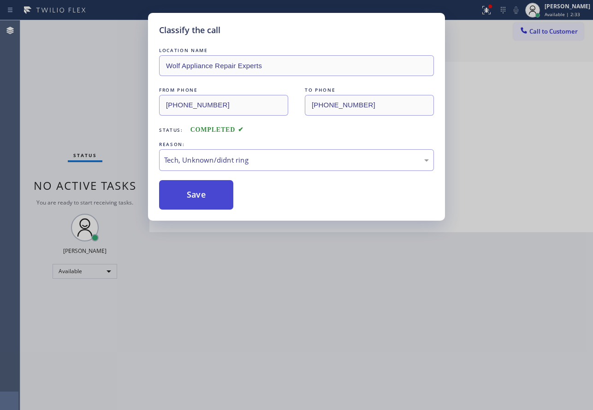
click at [202, 199] on button "Save" at bounding box center [196, 195] width 74 height 30
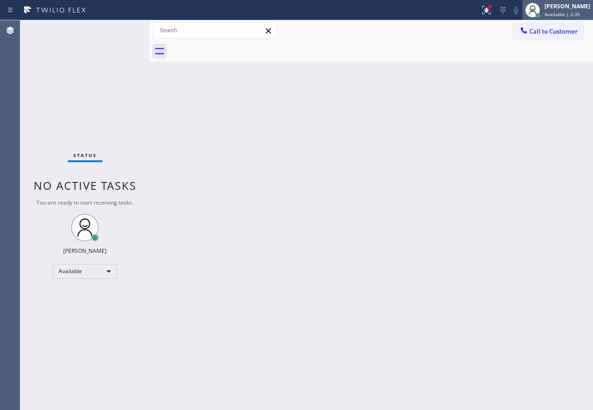
click at [570, 12] on span "Available | 2:35" at bounding box center [563, 14] width 36 height 6
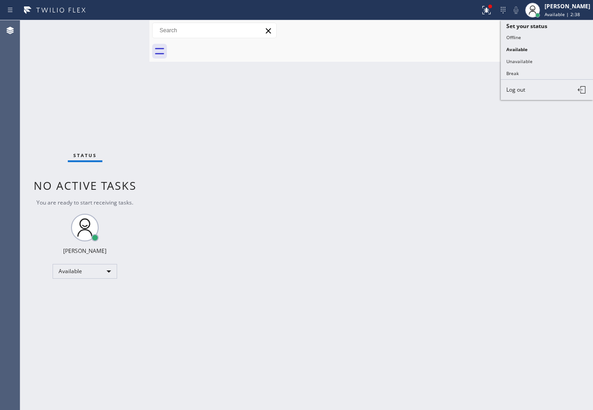
click at [367, 178] on div "Back to Dashboard Change Sender ID Customers Technicians Select a contact Outbo…" at bounding box center [371, 215] width 444 height 390
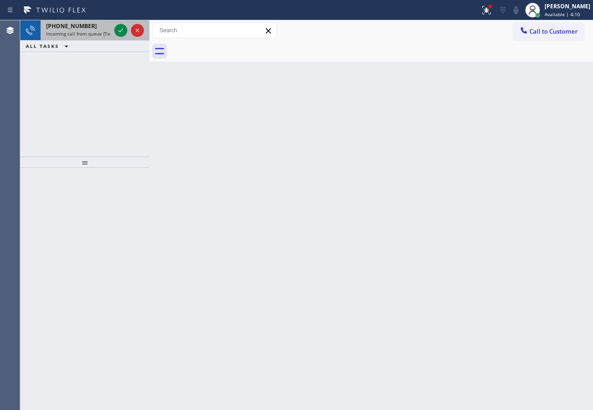
click at [97, 34] on span "Incoming call from queue [Test] All" at bounding box center [84, 33] width 77 height 6
click at [118, 31] on icon at bounding box center [120, 30] width 11 height 11
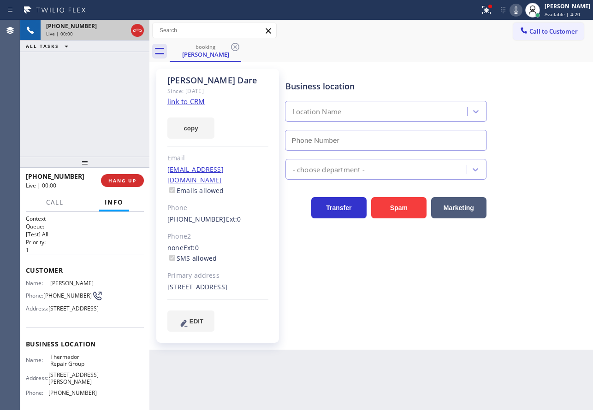
type input "[PHONE_NUMBER]"
click at [188, 103] on link "link to CRM" at bounding box center [185, 101] width 37 height 9
click at [522, 9] on icon at bounding box center [515, 10] width 11 height 11
click at [121, 30] on icon at bounding box center [121, 30] width 5 height 6
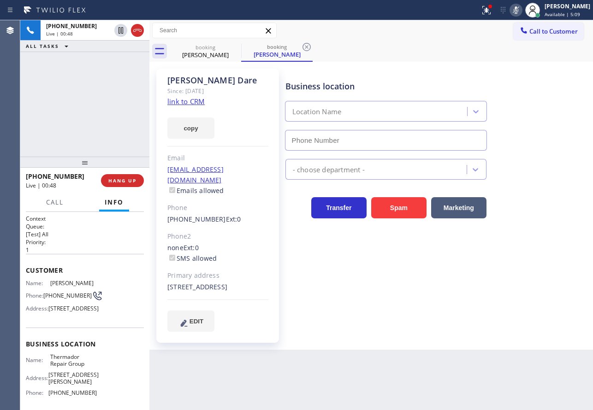
type input "[PHONE_NUMBER]"
click at [522, 12] on icon at bounding box center [515, 10] width 11 height 11
click at [522, 10] on icon at bounding box center [515, 10] width 11 height 11
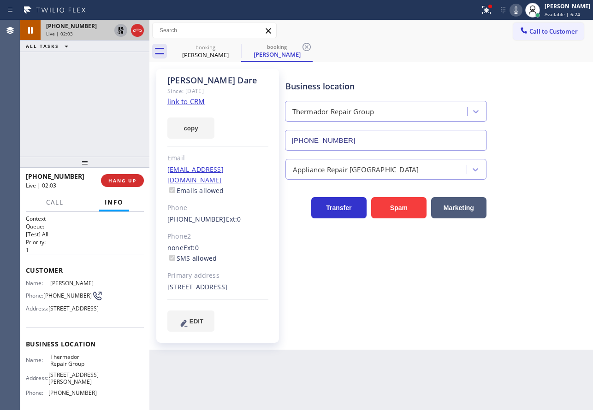
click at [117, 31] on icon at bounding box center [120, 30] width 11 height 11
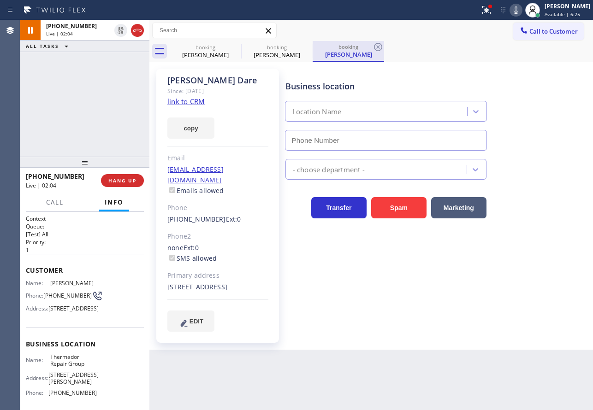
type input "[PHONE_NUMBER]"
click at [378, 47] on icon at bounding box center [378, 47] width 8 height 8
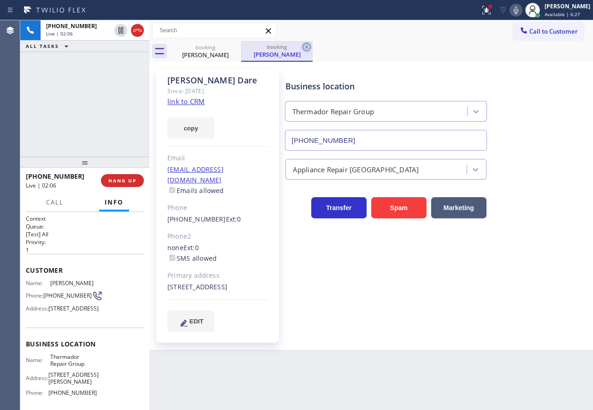
click at [303, 46] on icon at bounding box center [306, 47] width 8 height 8
click at [518, 11] on icon at bounding box center [516, 9] width 5 height 7
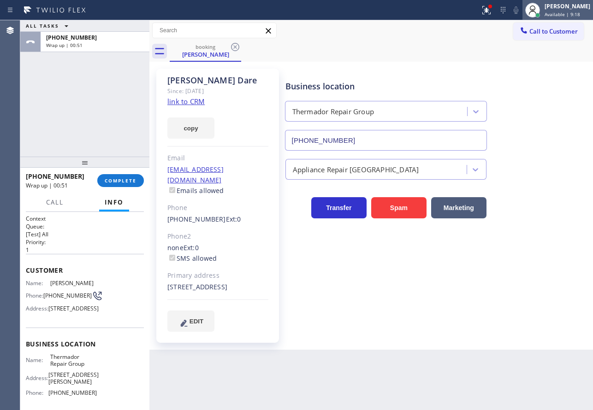
click at [571, 9] on div "[PERSON_NAME]" at bounding box center [568, 6] width 46 height 8
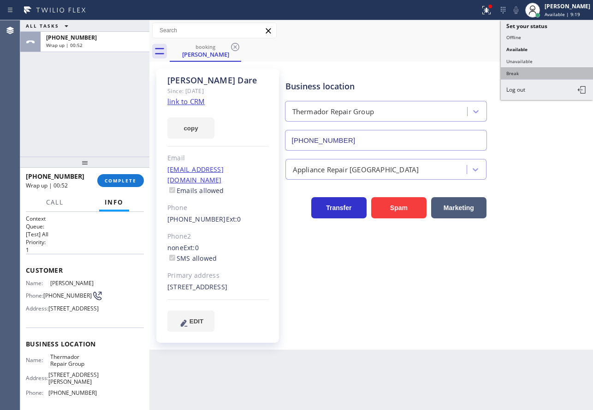
click at [518, 76] on button "Break" at bounding box center [547, 73] width 92 height 12
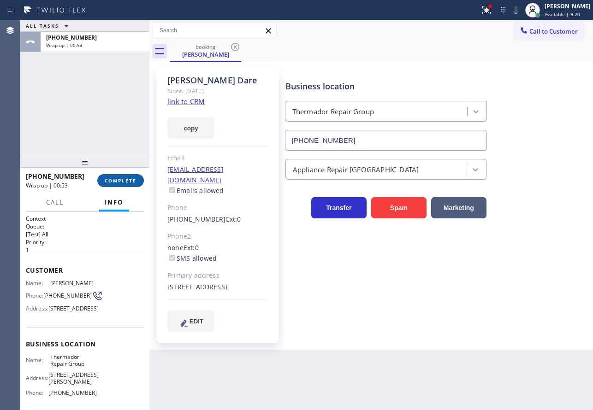
click at [125, 182] on span "COMPLETE" at bounding box center [121, 181] width 32 height 6
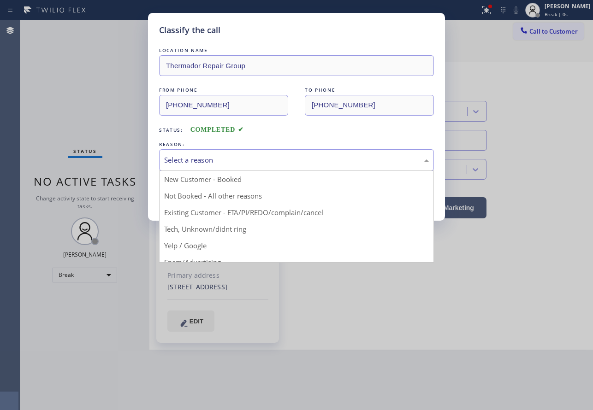
click at [211, 160] on div "Select a reason" at bounding box center [296, 160] width 265 height 11
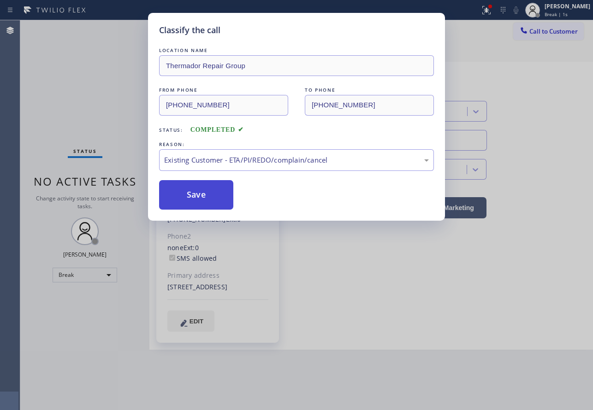
click at [204, 197] on button "Save" at bounding box center [196, 195] width 74 height 30
